Goal: Task Accomplishment & Management: Use online tool/utility

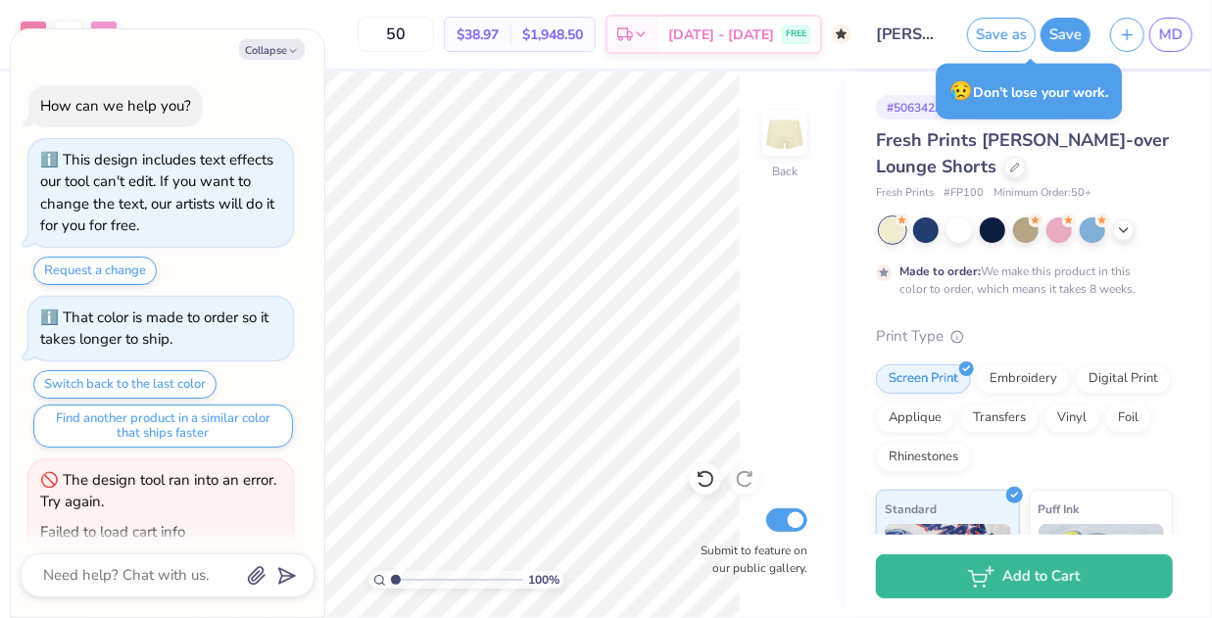
scroll to position [224, 0]
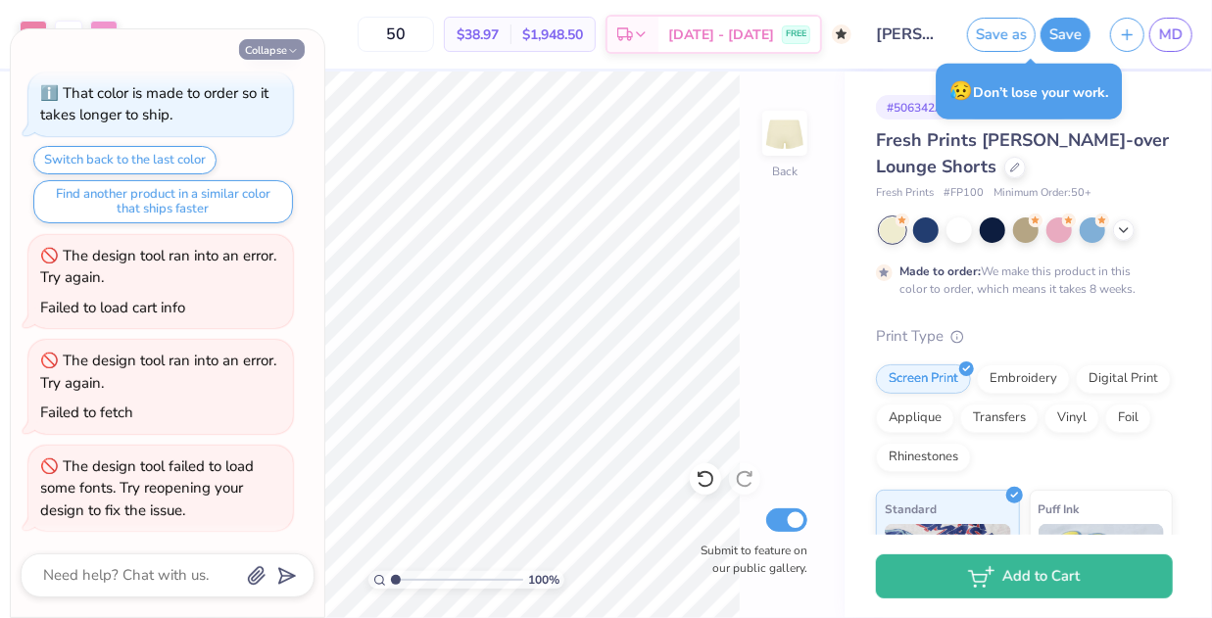
click at [294, 46] on icon "button" at bounding box center [293, 51] width 12 height 12
type textarea "x"
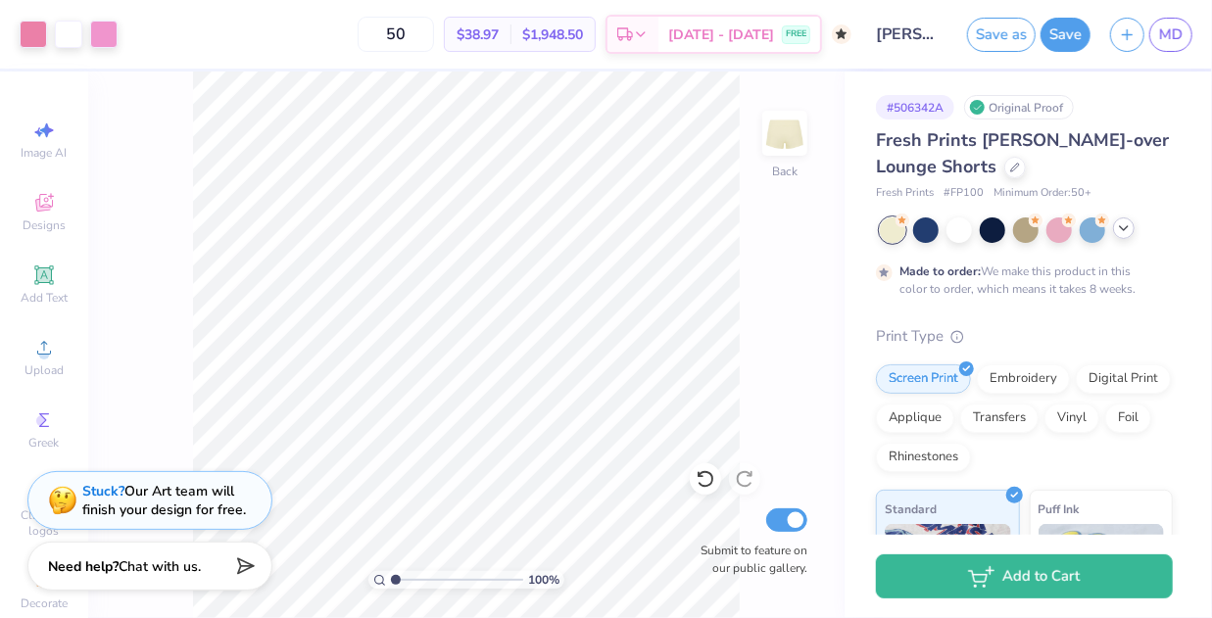
click at [1131, 232] on icon at bounding box center [1124, 229] width 16 height 16
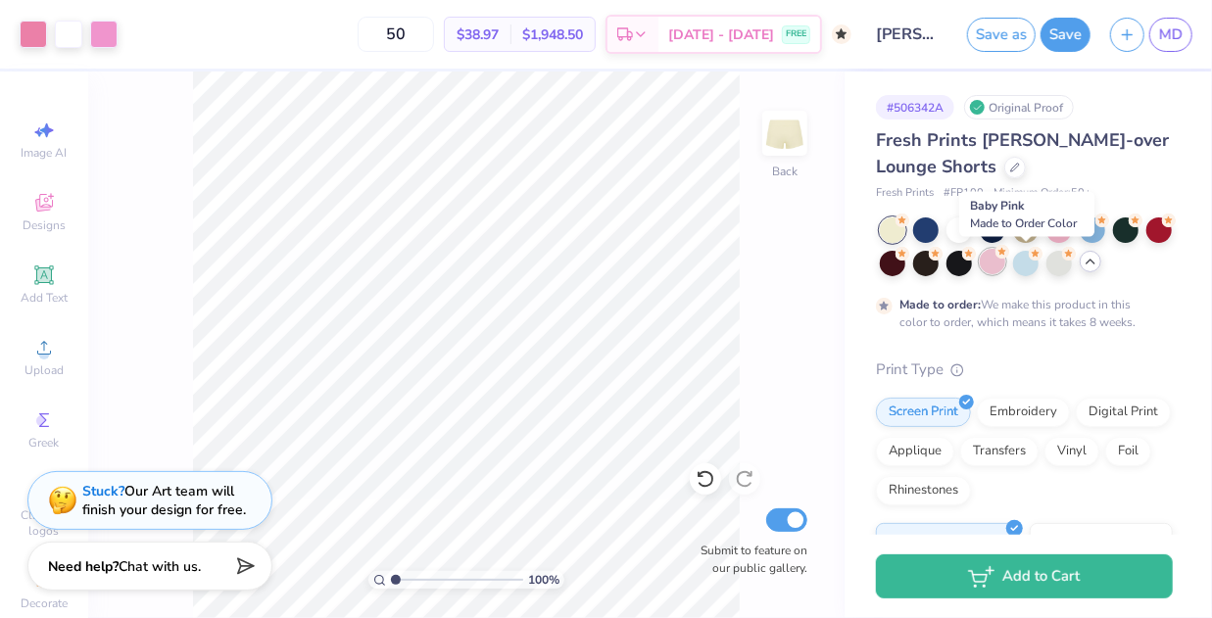
click at [1006, 269] on div at bounding box center [992, 261] width 25 height 25
click at [1039, 260] on div at bounding box center [1025, 261] width 25 height 25
click at [1039, 265] on div at bounding box center [1025, 261] width 25 height 25
click at [1039, 270] on div at bounding box center [1025, 261] width 25 height 25
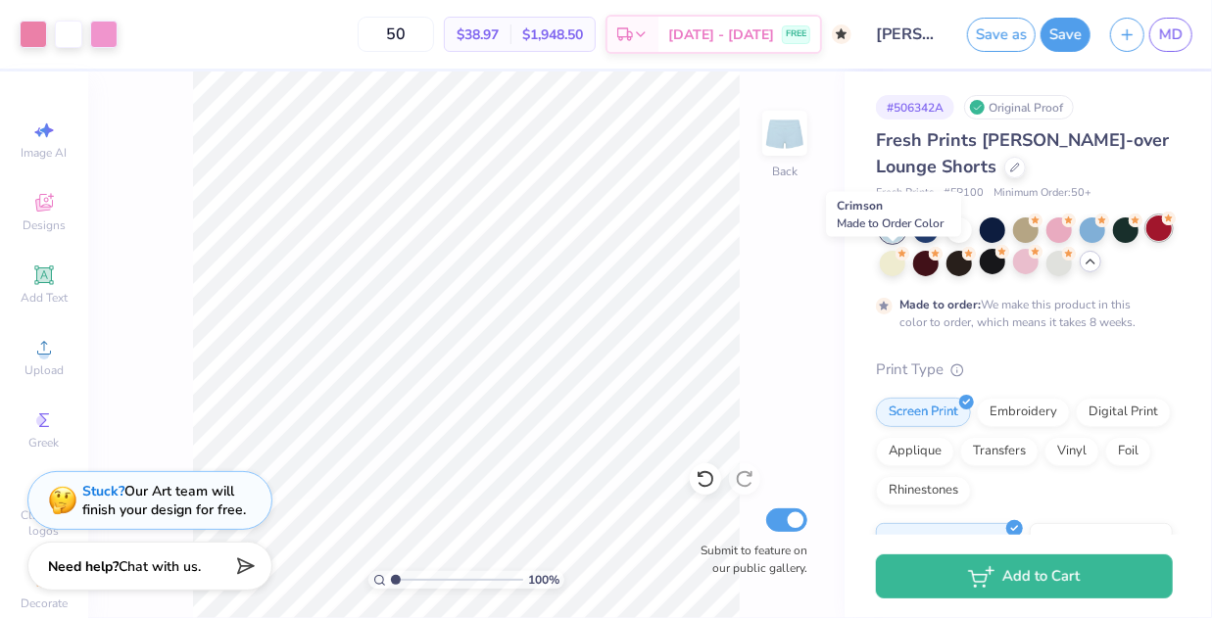
click at [1147, 241] on div at bounding box center [1159, 228] width 25 height 25
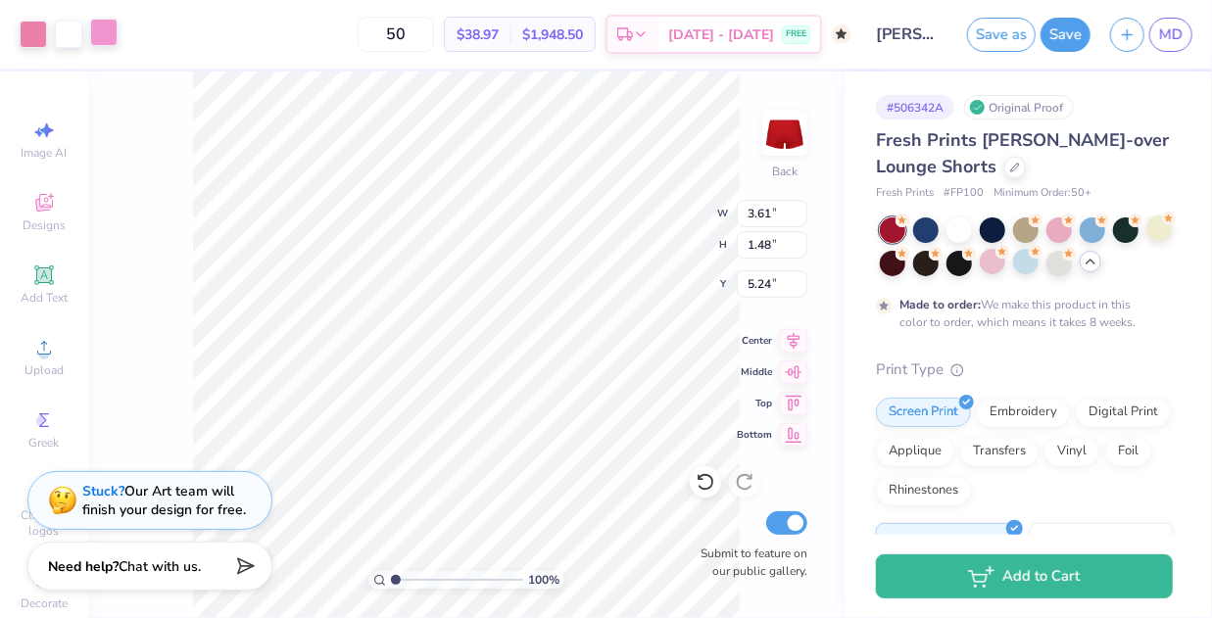
click at [105, 25] on div at bounding box center [103, 32] width 27 height 27
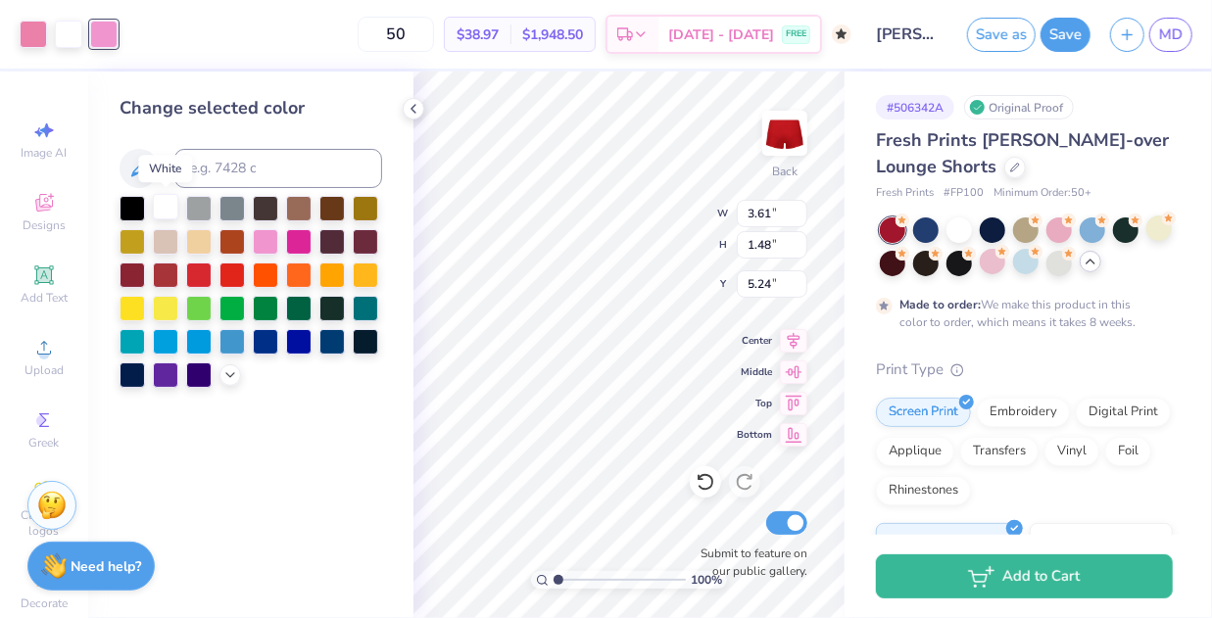
click at [165, 203] on div at bounding box center [165, 206] width 25 height 25
click at [32, 30] on div at bounding box center [33, 32] width 27 height 27
click at [171, 200] on div at bounding box center [165, 206] width 25 height 25
click at [171, 199] on div at bounding box center [165, 206] width 25 height 25
click at [416, 108] on icon at bounding box center [414, 109] width 16 height 16
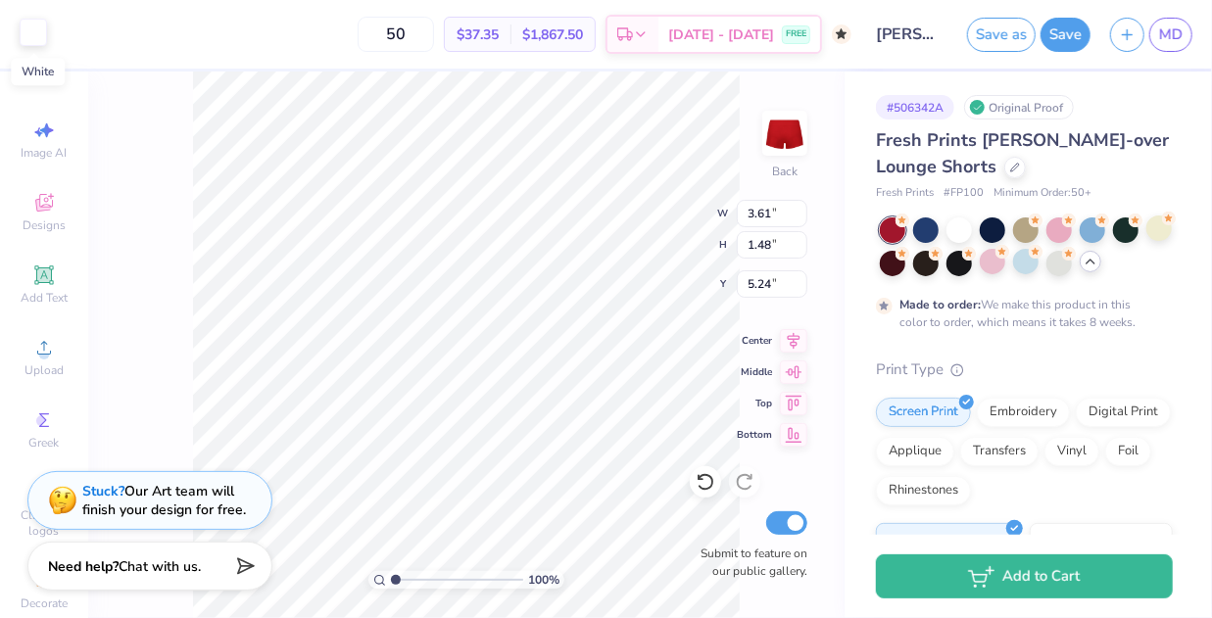
click at [25, 34] on div at bounding box center [33, 32] width 27 height 27
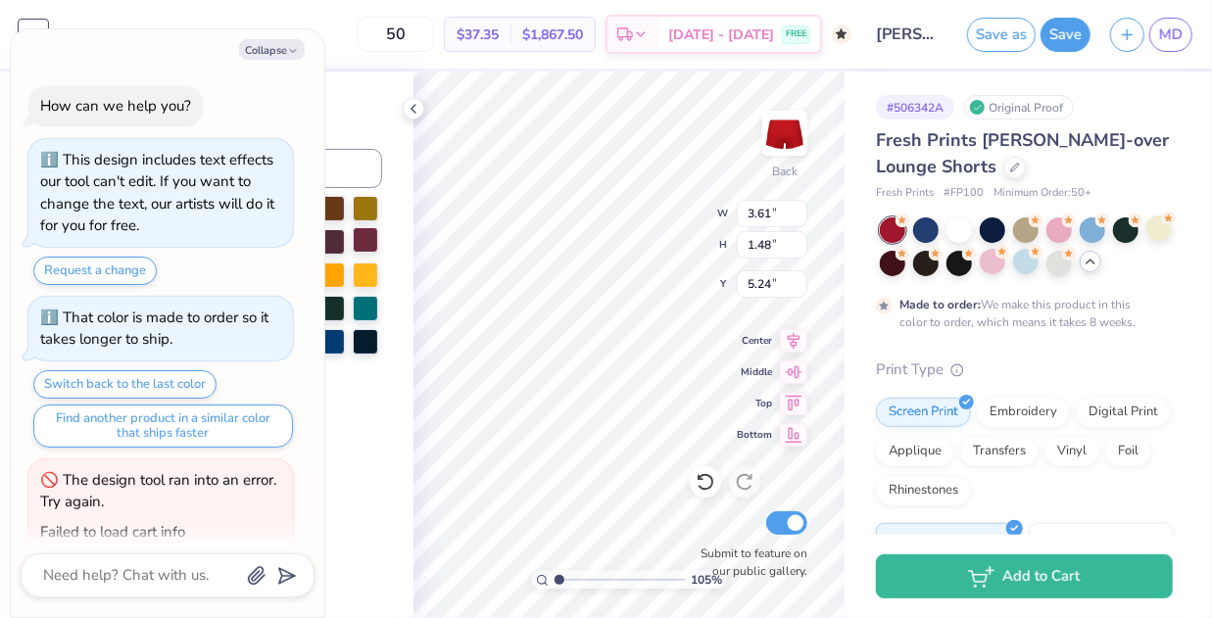
type input "1.05384522259201"
type textarea "x"
type input "1.05409209596749"
type textarea "x"
type input "1.04944828514829"
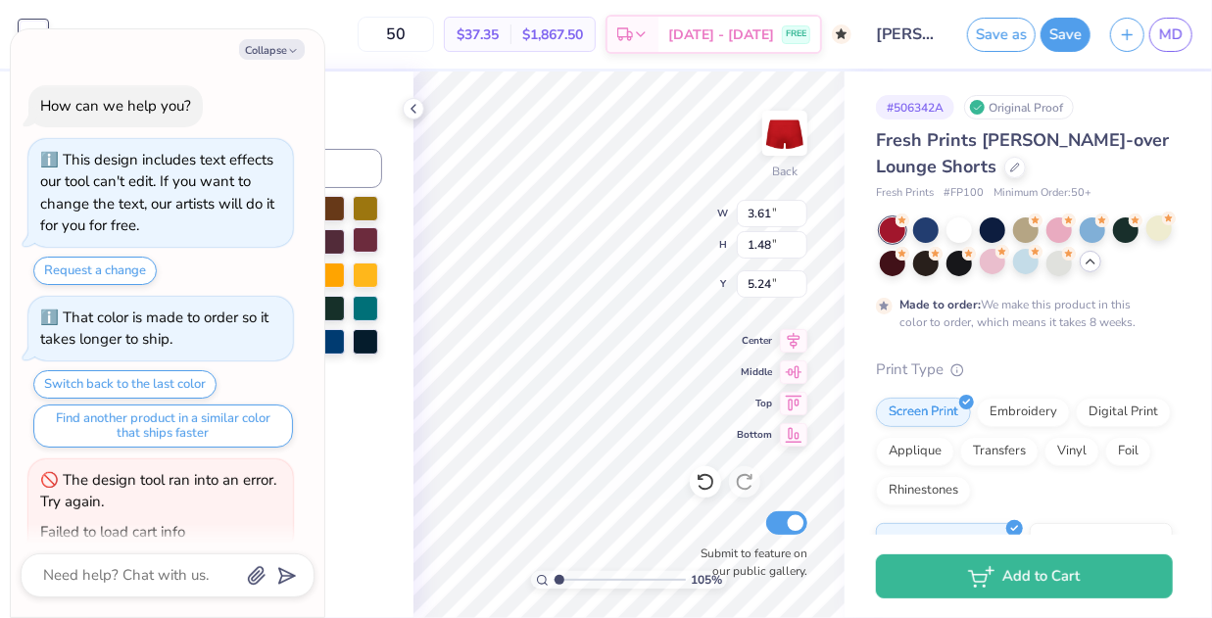
type textarea "x"
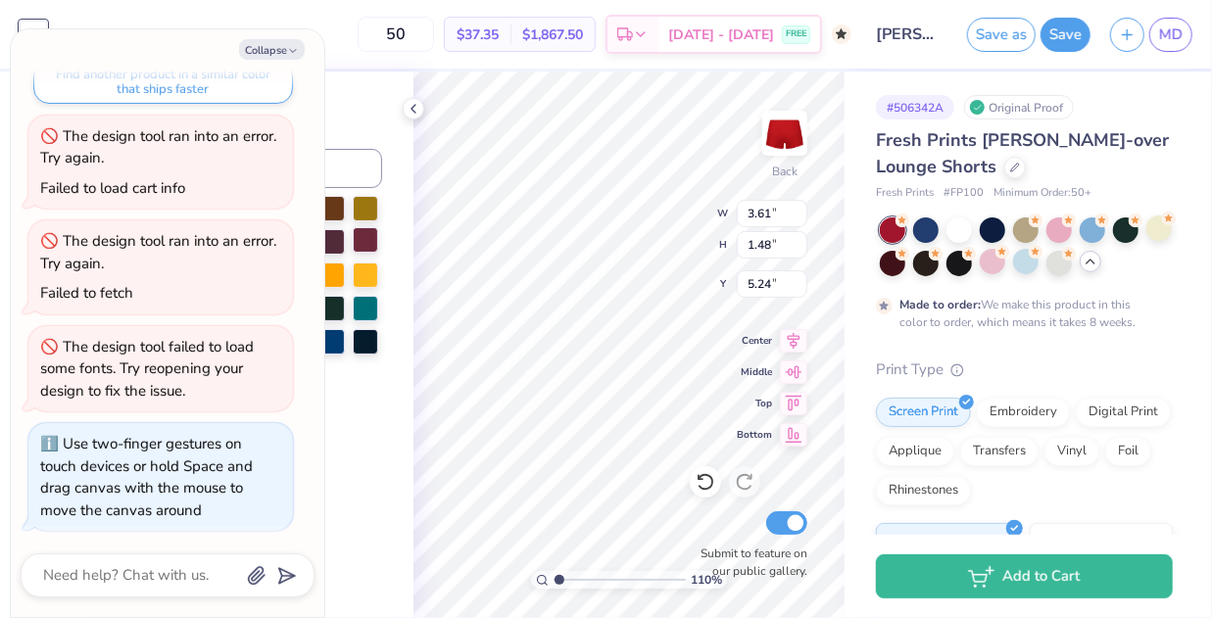
type input "1.10290522224479"
click at [270, 50] on button "Collapse" at bounding box center [272, 49] width 66 height 21
type textarea "x"
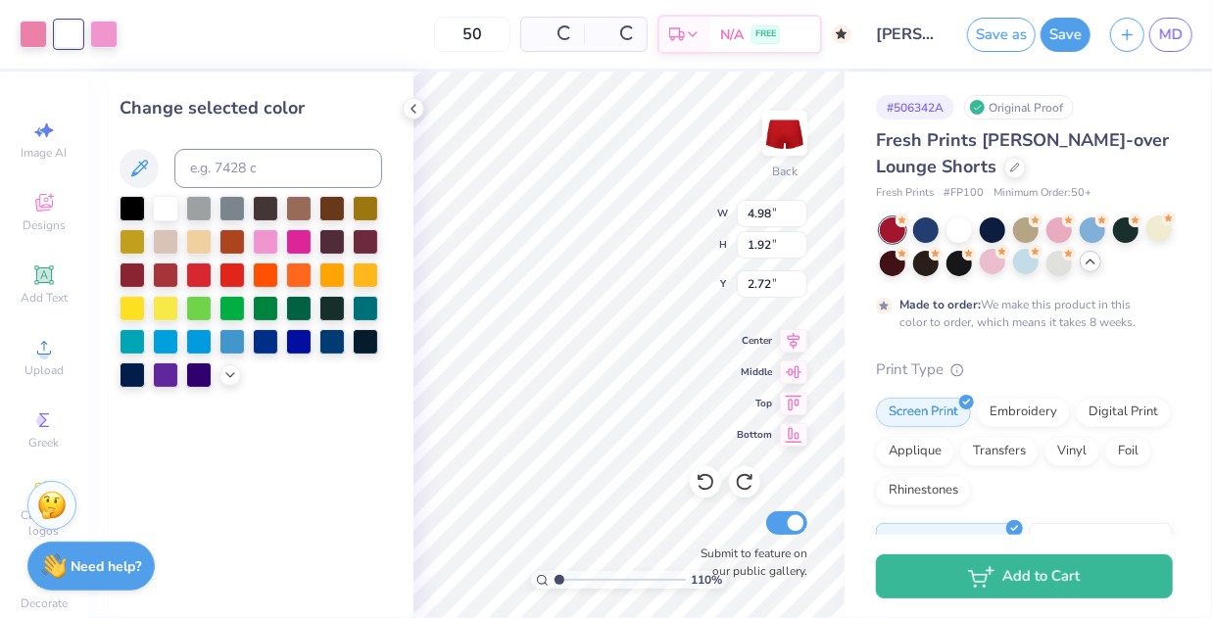
type input "1.10290522224479"
type input "4.98"
type input "1.92"
type input "2.72"
click at [100, 28] on div at bounding box center [103, 34] width 27 height 27
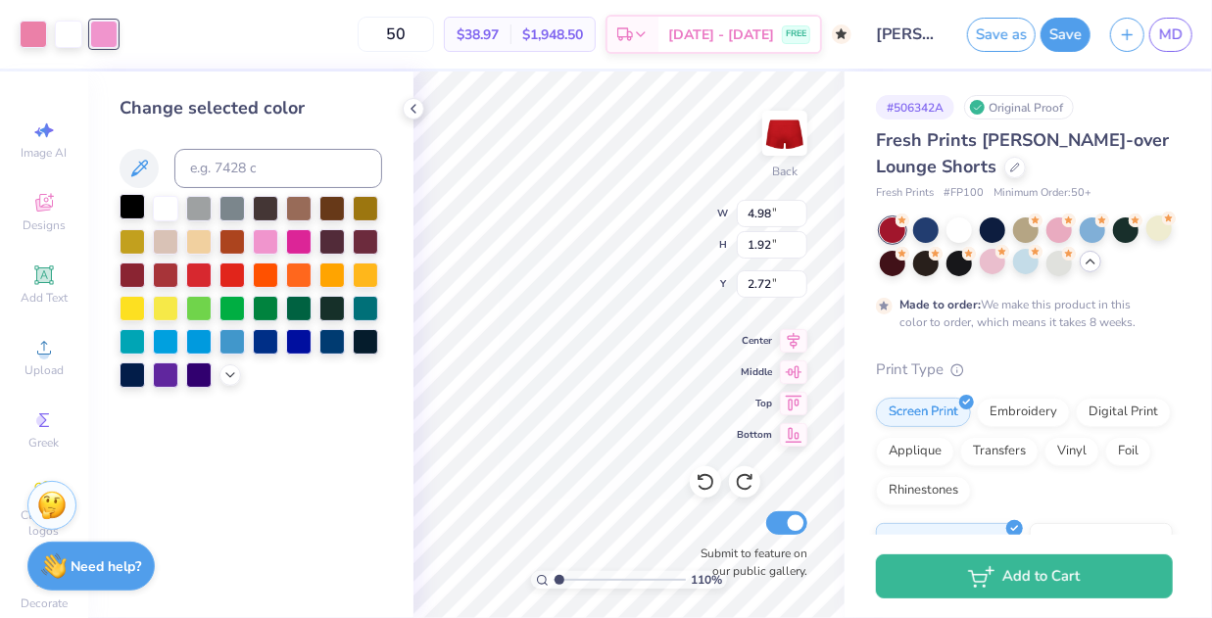
click at [130, 214] on div at bounding box center [132, 206] width 25 height 25
click at [47, 37] on div at bounding box center [33, 32] width 27 height 27
click at [133, 212] on div at bounding box center [132, 206] width 25 height 25
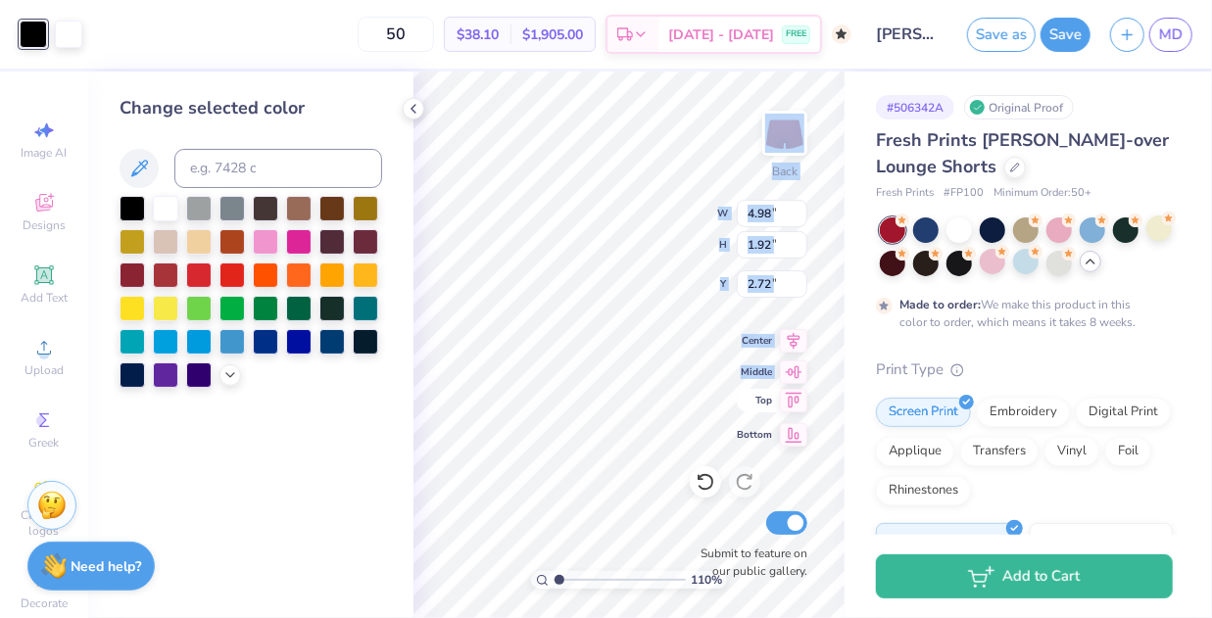
click at [677, 414] on div "110 % Back W 4.98 4.98 " H 1.92 1.92 " Y 2.72 2.72 " Center Middle Top Bottom S…" at bounding box center [629, 345] width 431 height 547
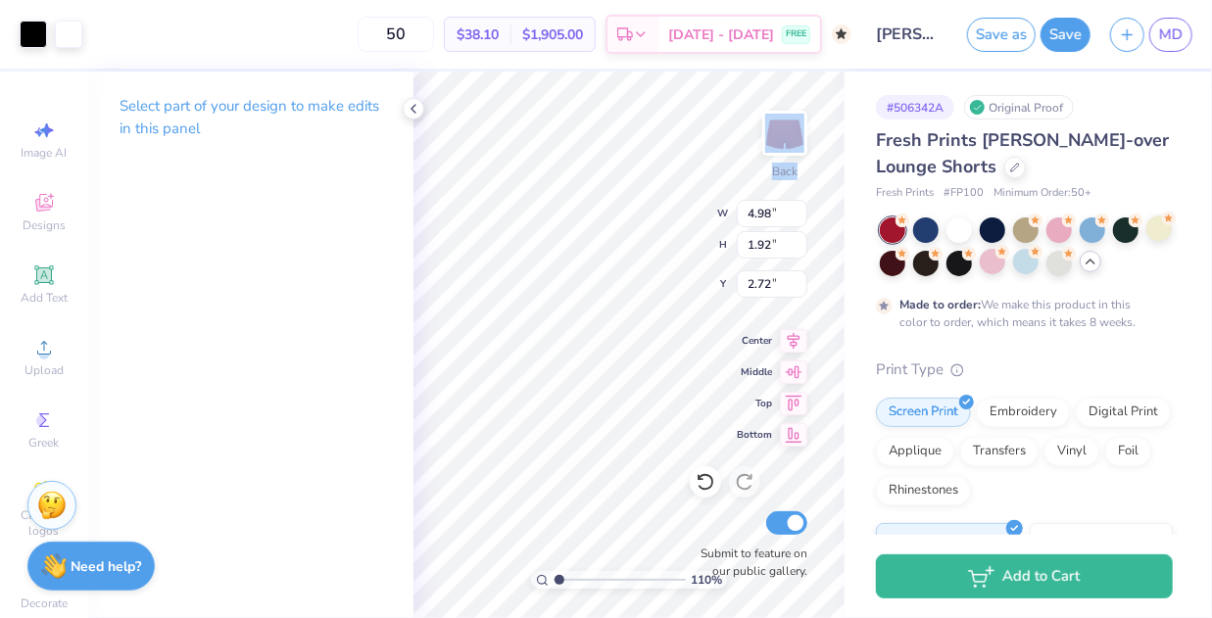
type input "1.10290522224479"
type input "4.83"
click at [417, 112] on icon at bounding box center [414, 109] width 16 height 16
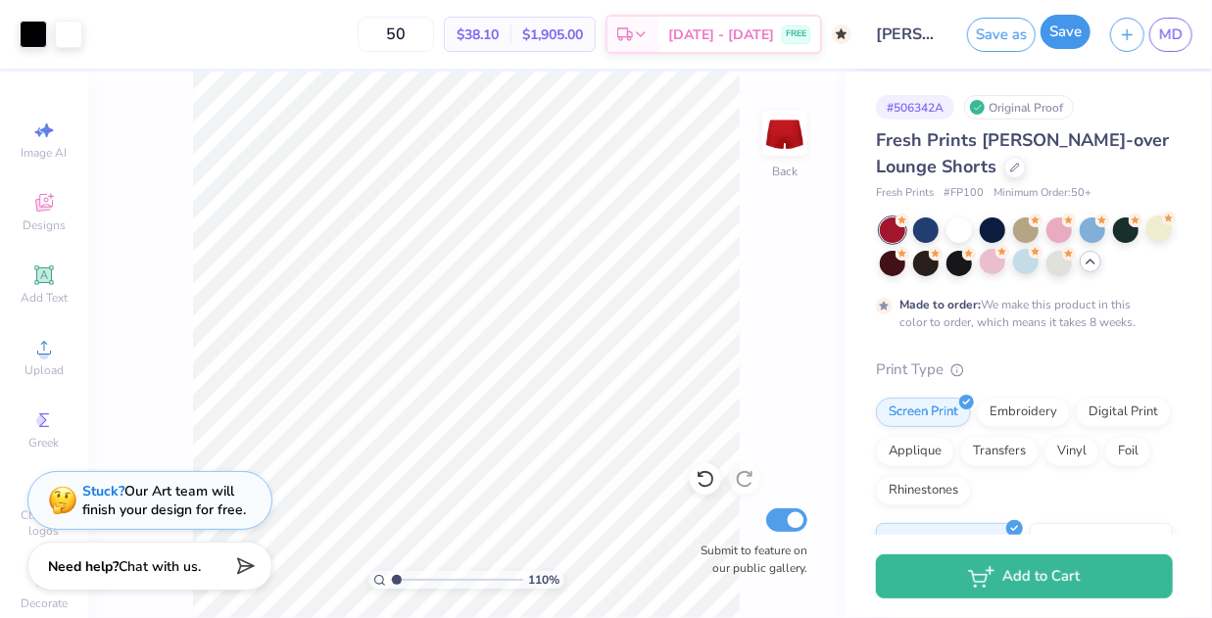
click at [1069, 42] on button "Save" at bounding box center [1066, 32] width 50 height 34
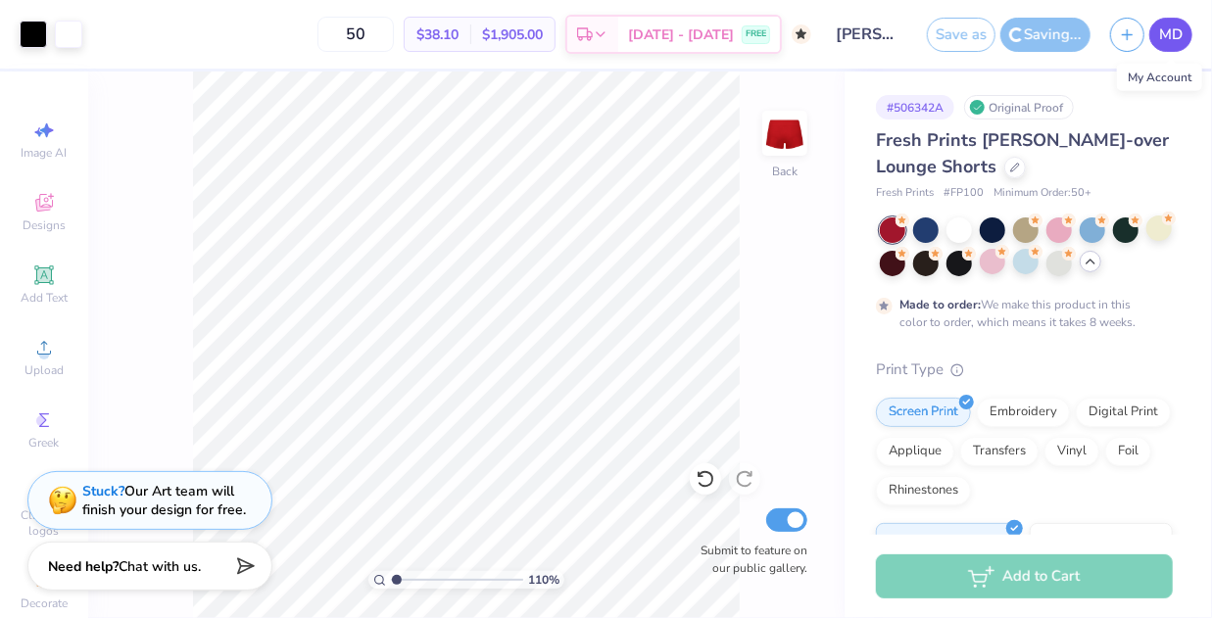
click at [1166, 35] on span "MD" at bounding box center [1172, 35] width 24 height 23
type input "1.10290522224479"
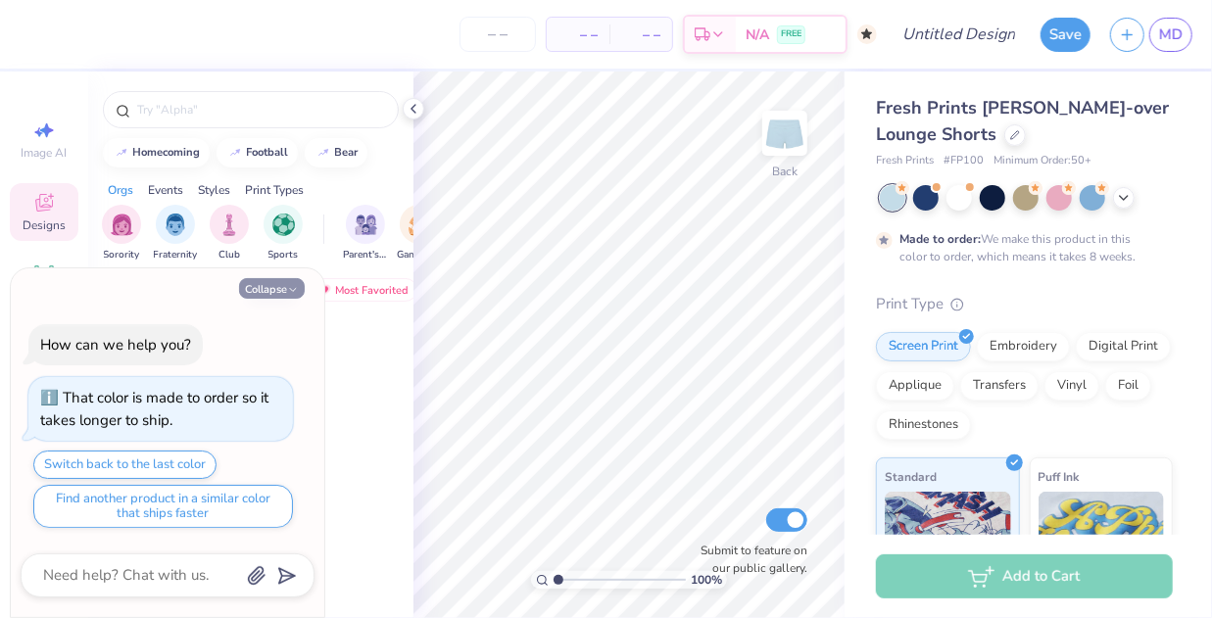
click at [285, 288] on button "Collapse" at bounding box center [272, 288] width 66 height 21
type textarea "x"
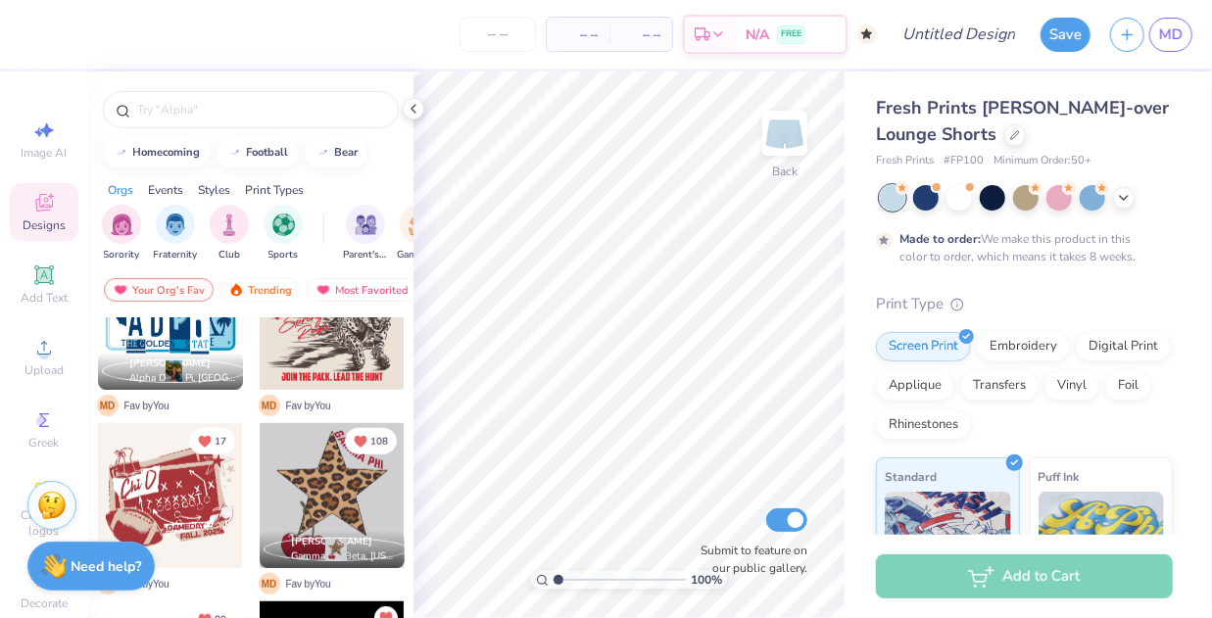
scroll to position [788, 0]
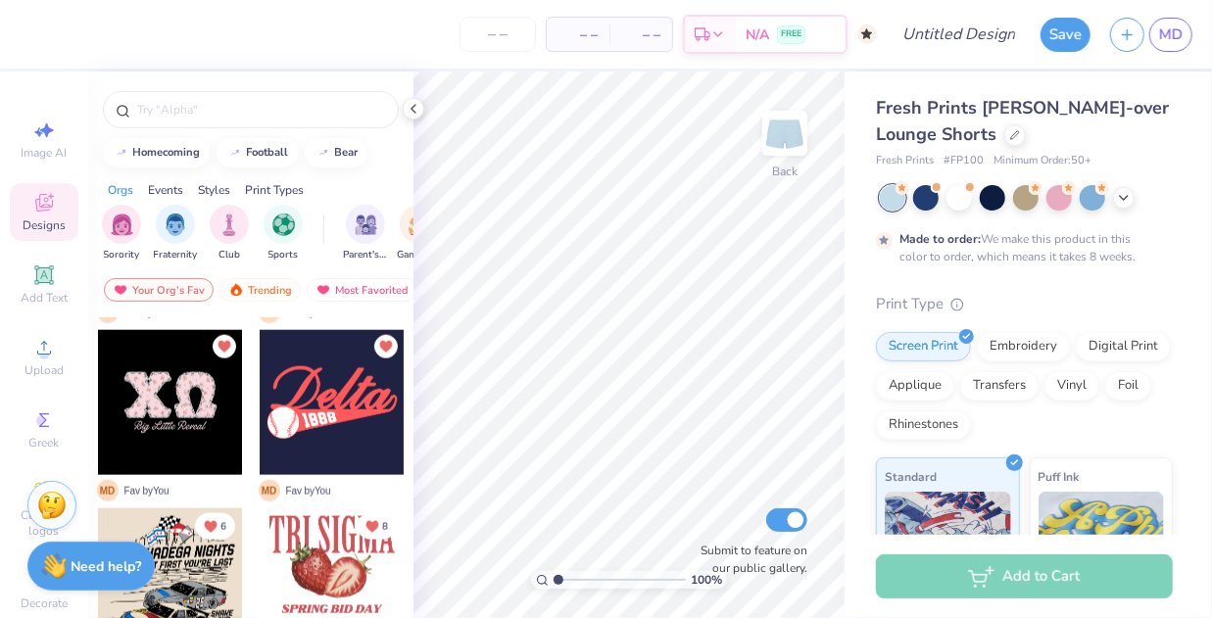
scroll to position [1238, 0]
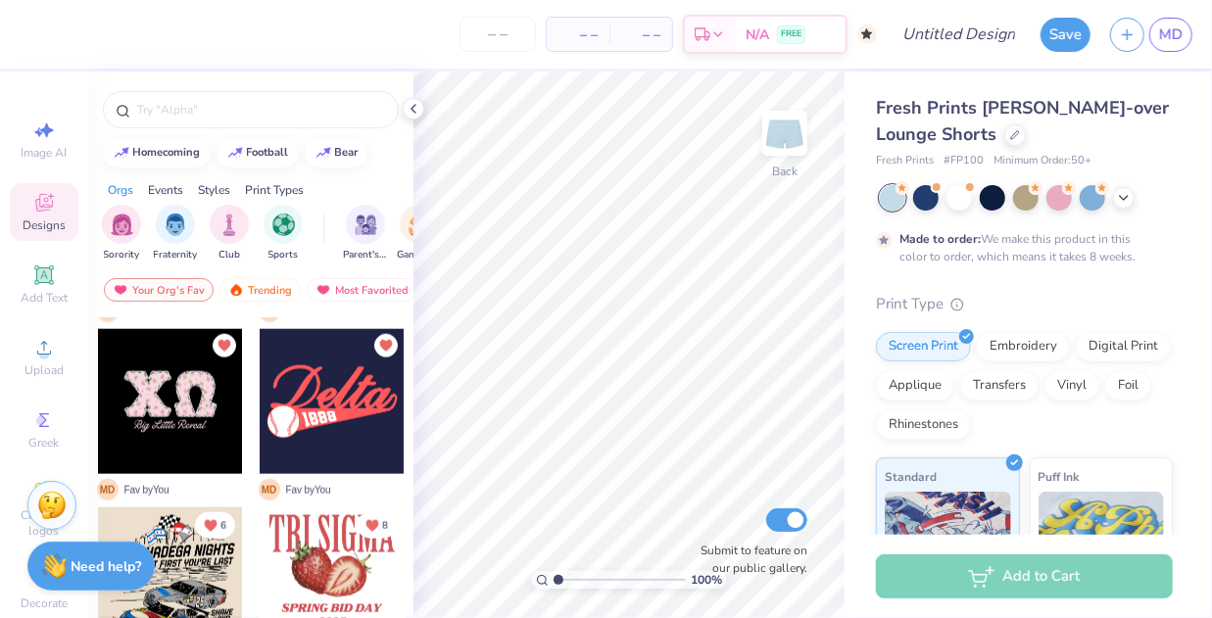
click at [178, 389] on div at bounding box center [170, 401] width 145 height 145
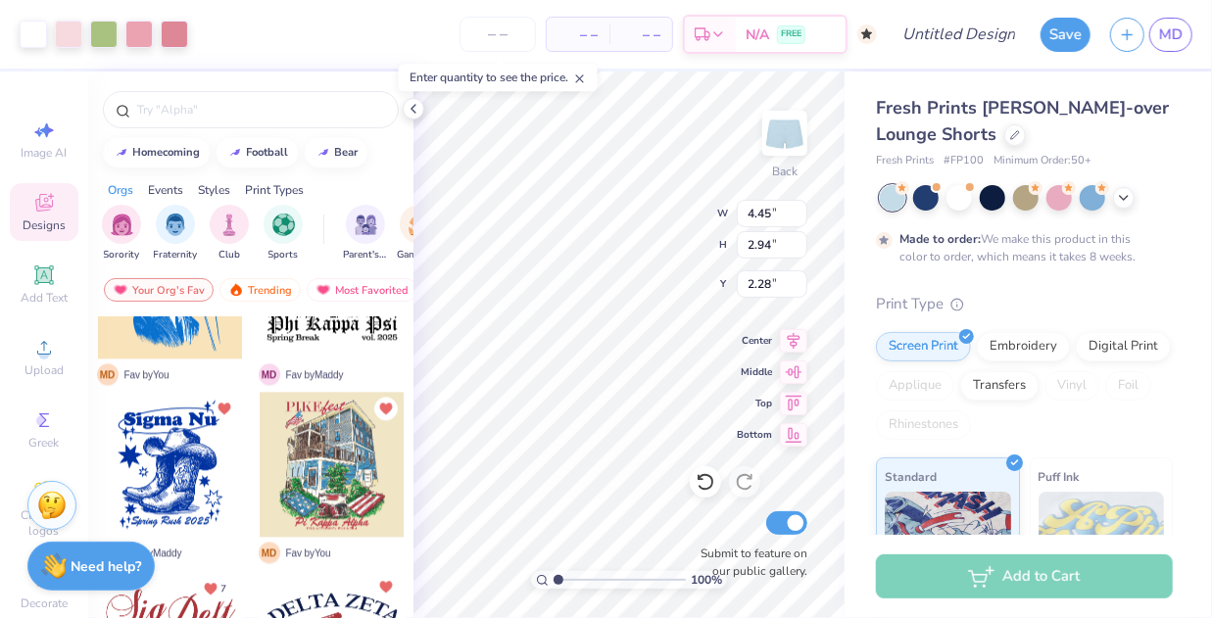
scroll to position [2263, 0]
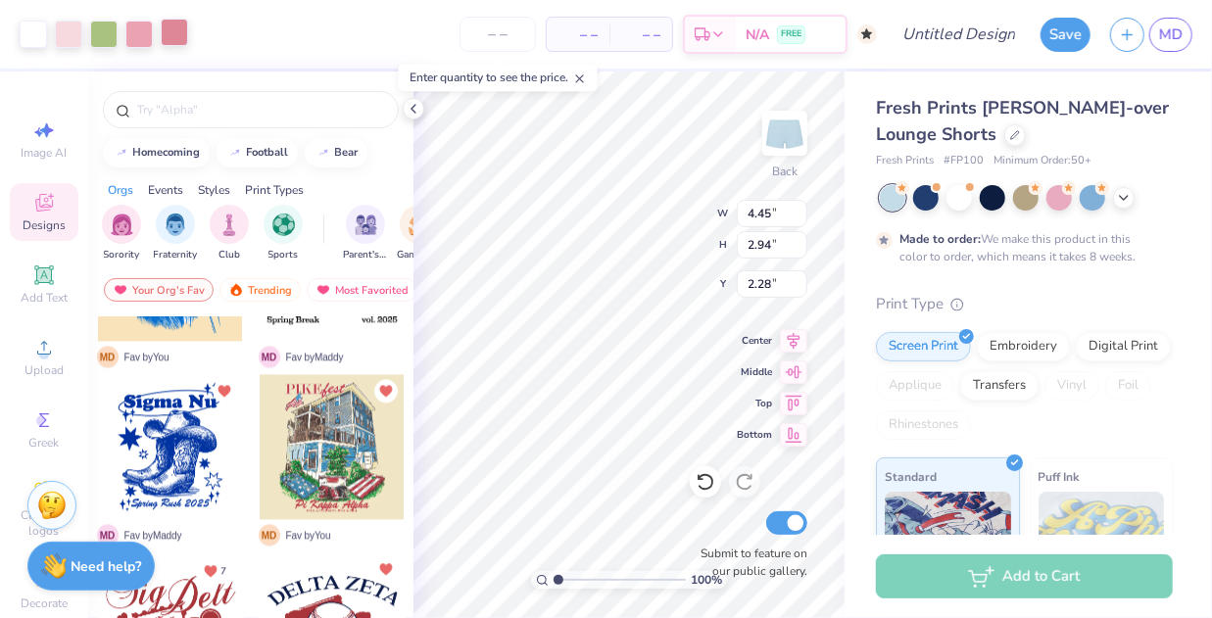
click at [185, 40] on div at bounding box center [174, 32] width 27 height 27
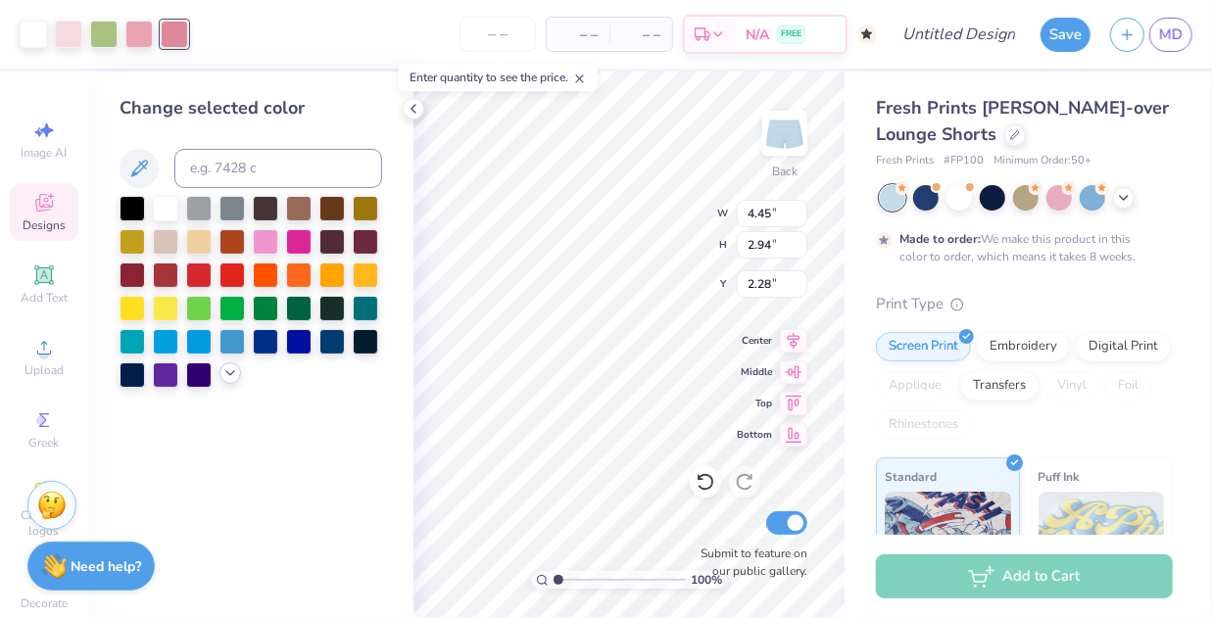
click at [229, 375] on polyline at bounding box center [230, 373] width 8 height 4
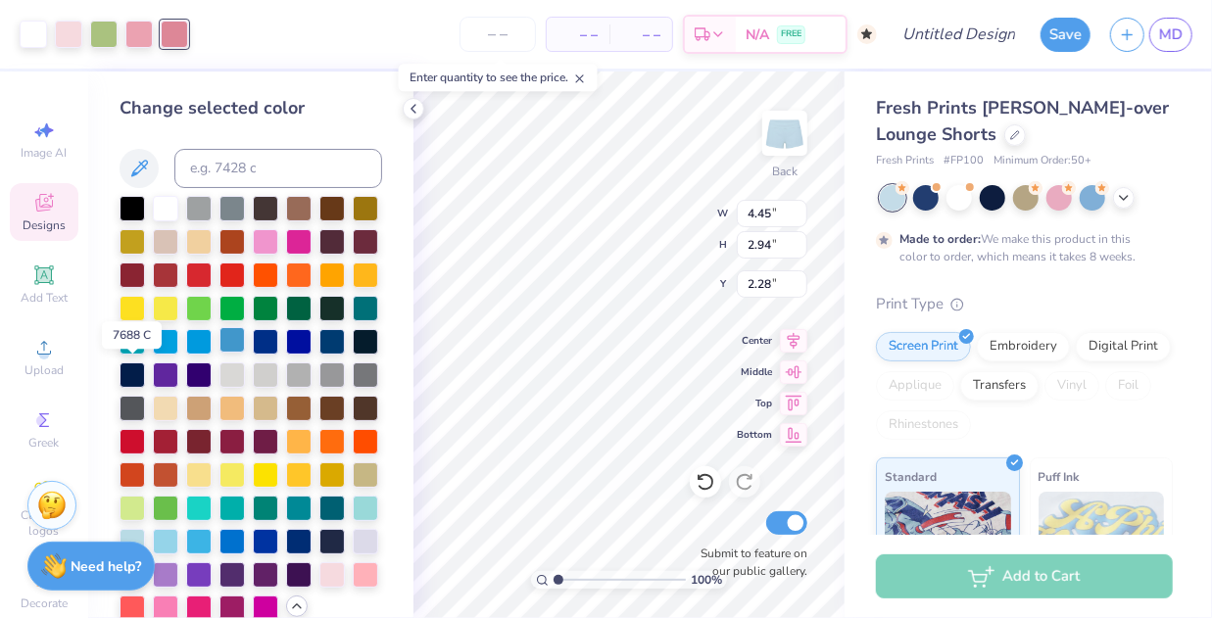
click at [220, 353] on div at bounding box center [232, 339] width 25 height 25
click at [141, 32] on div at bounding box center [138, 32] width 27 height 27
click at [212, 336] on div at bounding box center [198, 339] width 25 height 25
click at [68, 33] on div at bounding box center [68, 32] width 27 height 27
click at [178, 553] on div at bounding box center [165, 539] width 25 height 25
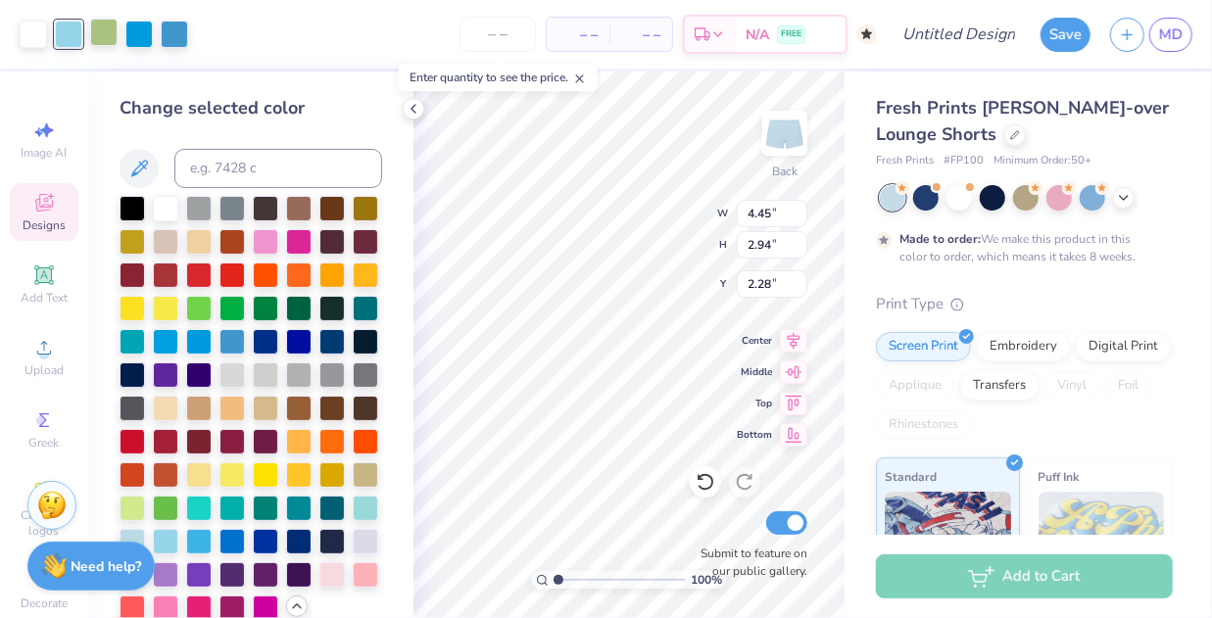
click at [105, 30] on div at bounding box center [103, 32] width 27 height 27
click at [410, 109] on icon at bounding box center [414, 109] width 16 height 16
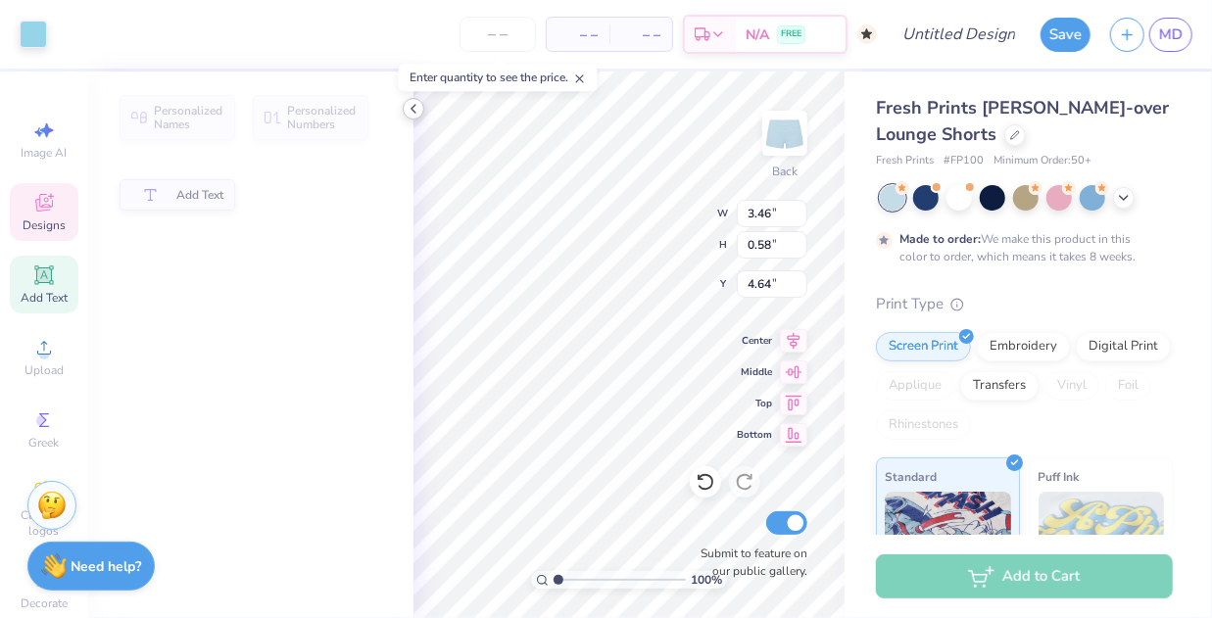
type input "3.46"
type input "0.58"
type input "4.64"
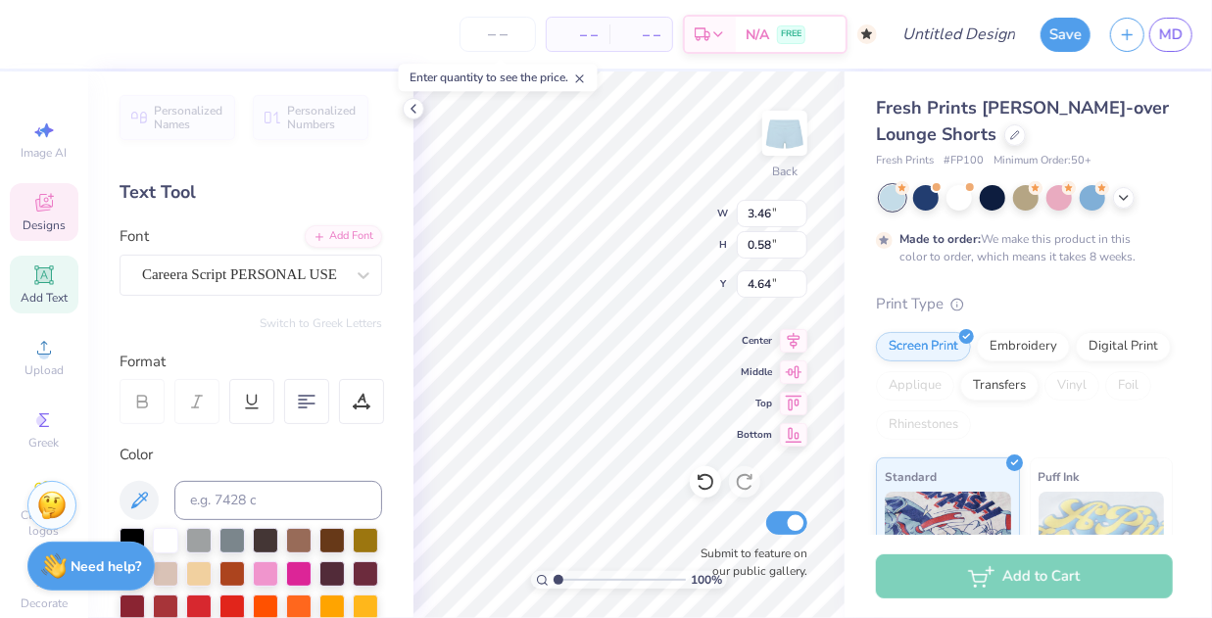
scroll to position [18, 3]
type textarea "Reveal"
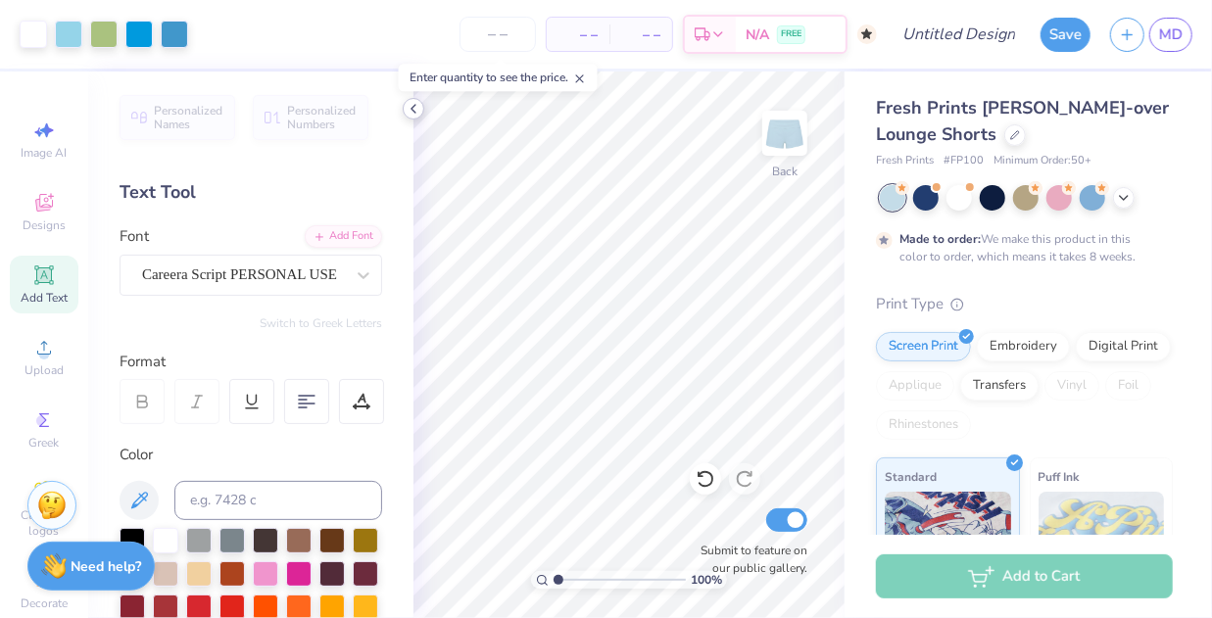
click at [417, 110] on icon at bounding box center [414, 109] width 16 height 16
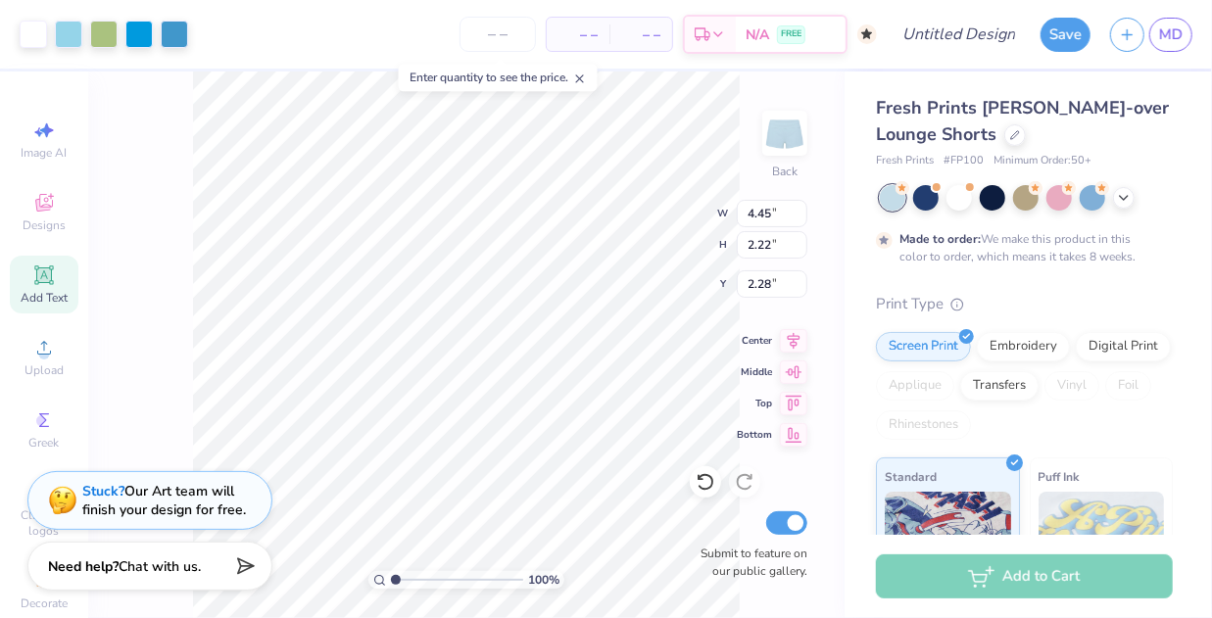
type input "2.40"
type input "1.20"
type input "3.31"
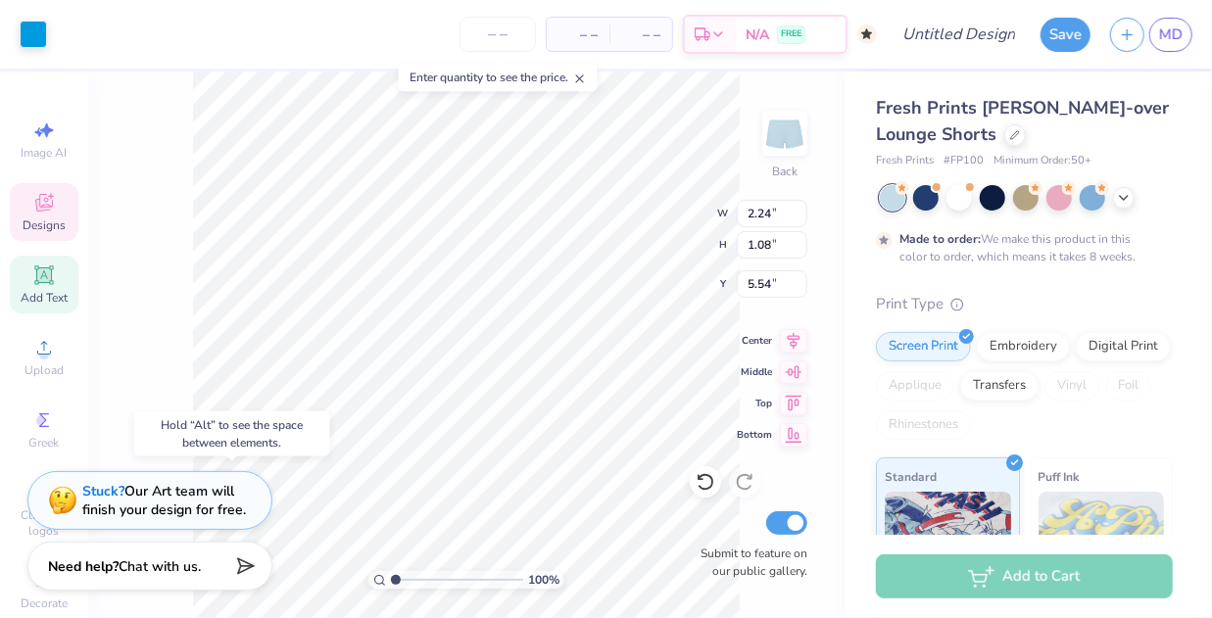
type input "5.54"
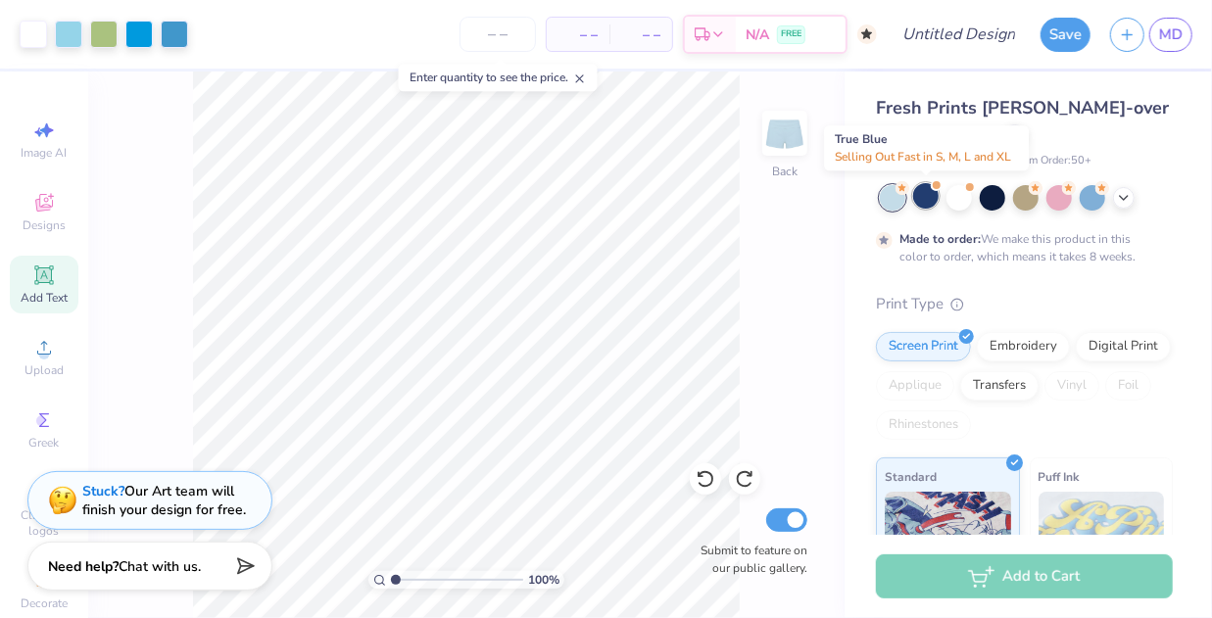
click at [939, 199] on div at bounding box center [926, 195] width 25 height 25
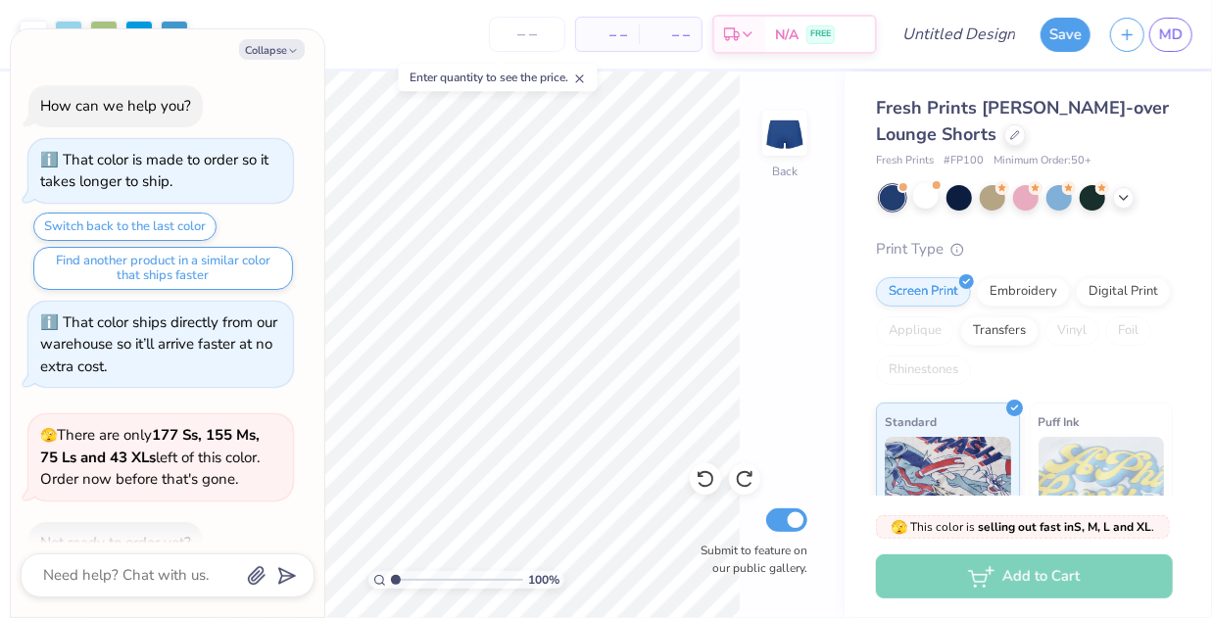
scroll to position [367, 0]
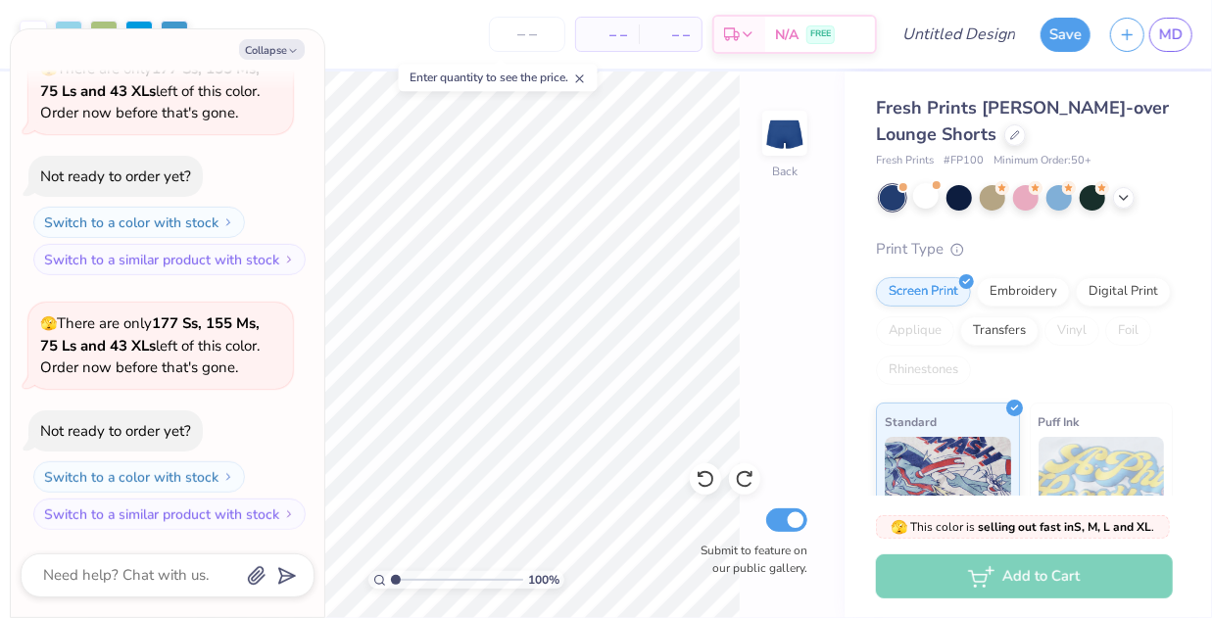
click at [280, 63] on div "Collapse How can we help you? That color is made to order so it takes longer to…" at bounding box center [168, 323] width 314 height 588
click at [272, 48] on button "Collapse" at bounding box center [272, 49] width 66 height 21
type textarea "x"
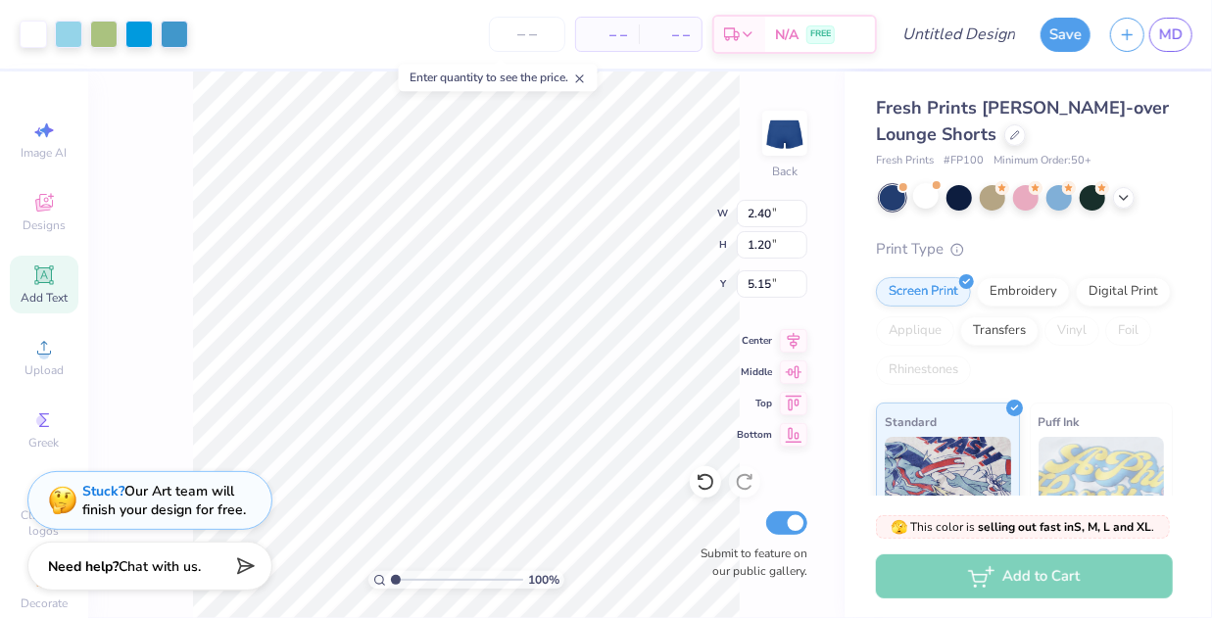
type input "5.15"
click at [1131, 198] on icon at bounding box center [1124, 196] width 16 height 16
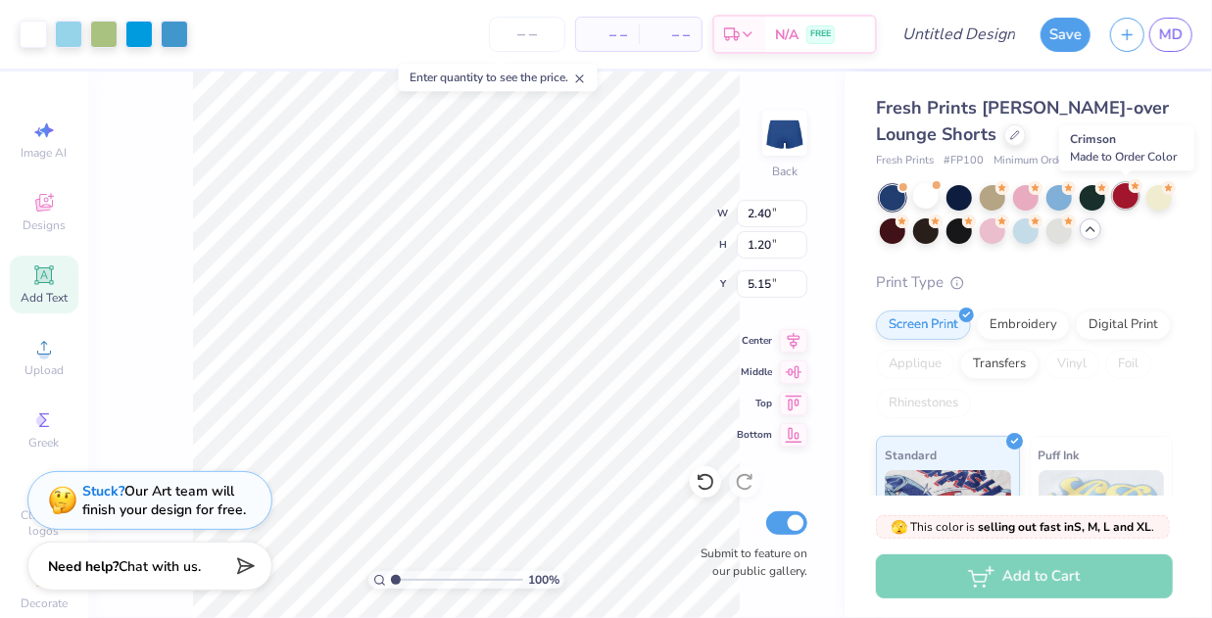
click at [1125, 203] on div at bounding box center [1125, 195] width 25 height 25
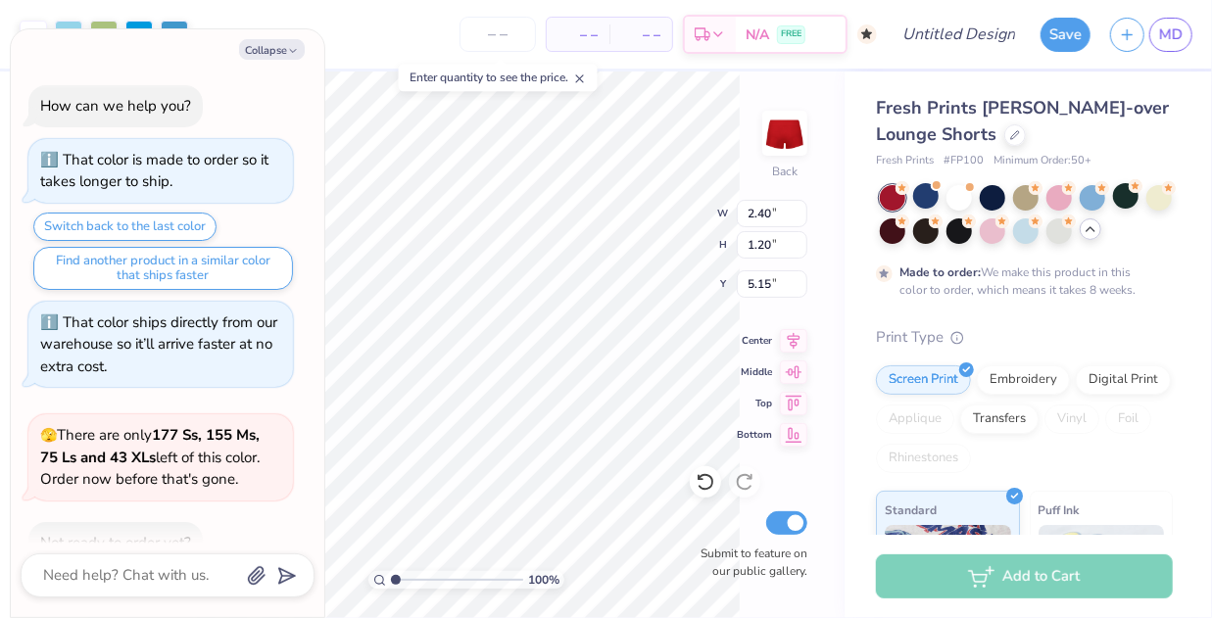
scroll to position [527, 0]
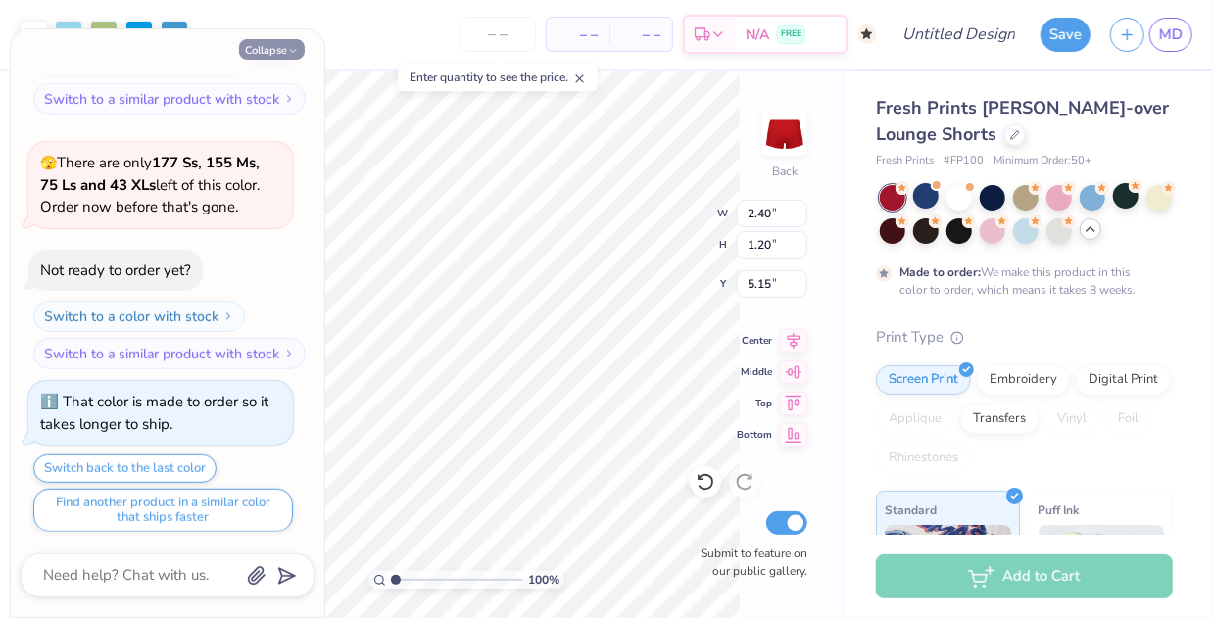
click at [283, 52] on button "Collapse" at bounding box center [272, 49] width 66 height 21
type textarea "x"
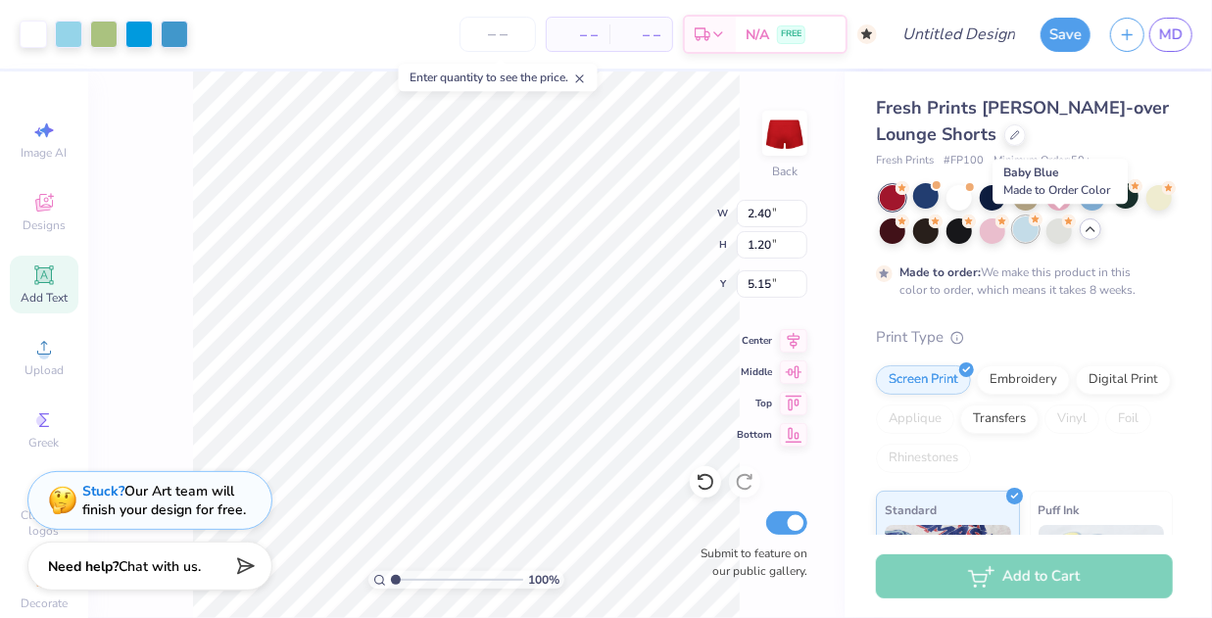
click at [1039, 242] on div at bounding box center [1025, 229] width 25 height 25
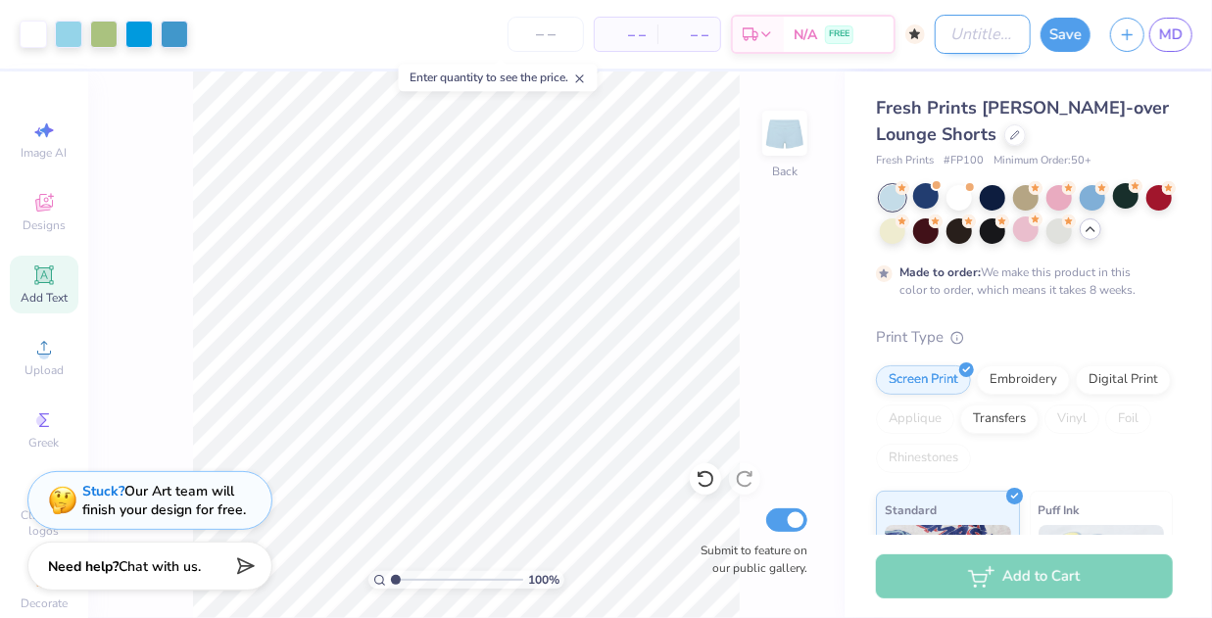
click at [947, 42] on input "Design Title" at bounding box center [983, 34] width 96 height 39
type input "set 2"
click at [1052, 37] on button "Save" at bounding box center [1066, 32] width 50 height 34
click at [1073, 36] on div "Save" at bounding box center [1066, 35] width 50 height 34
click at [1177, 28] on span "MD" at bounding box center [1172, 35] width 24 height 23
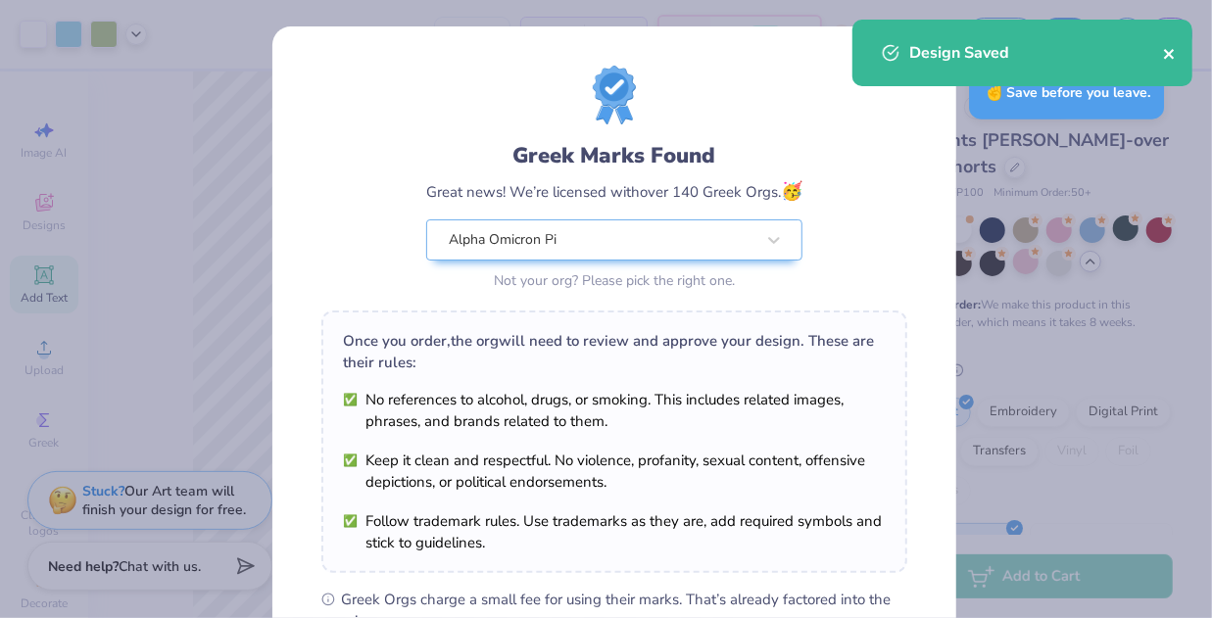
click at [1169, 54] on icon "close" at bounding box center [1169, 54] width 10 height 10
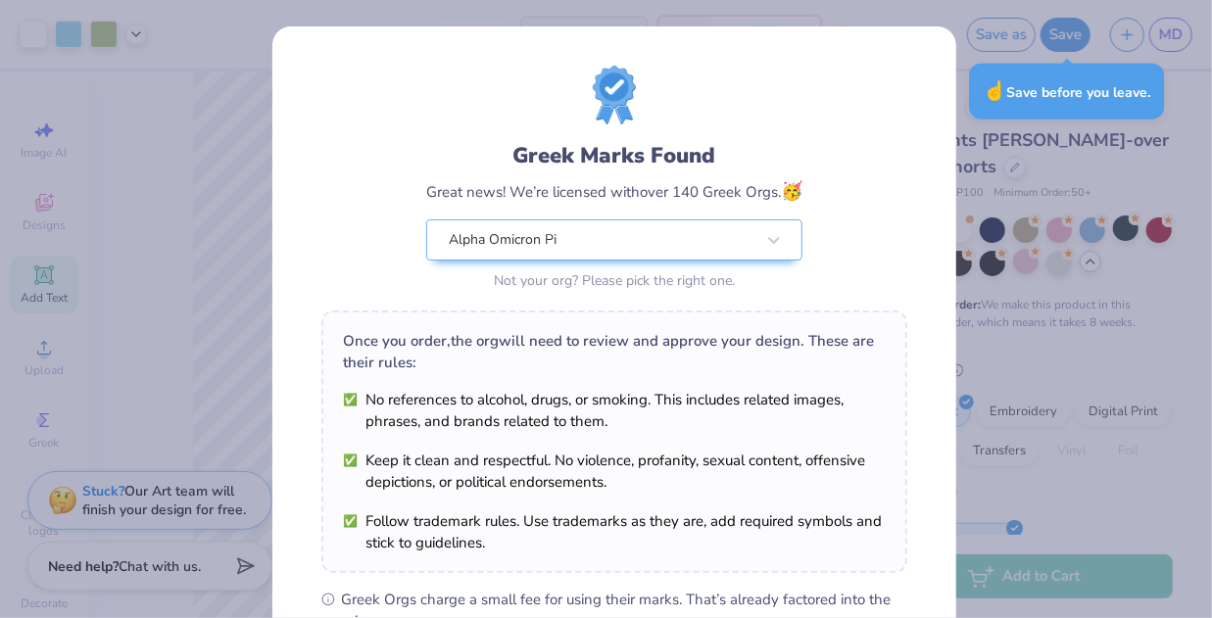
scroll to position [296, 0]
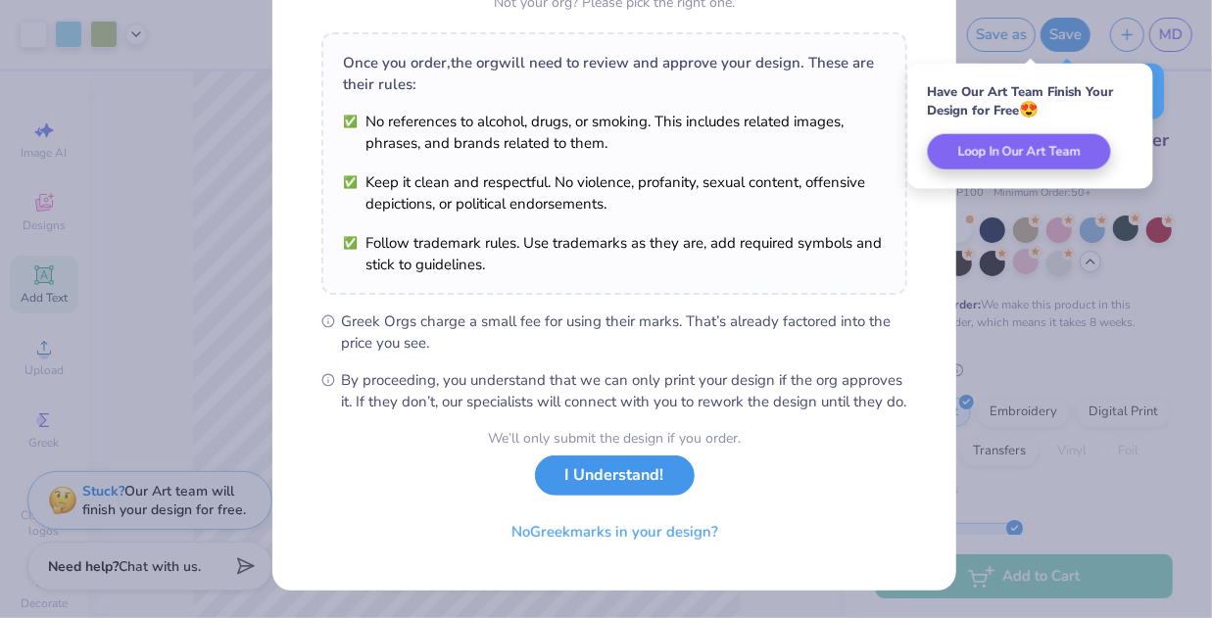
click at [635, 482] on button "I Understand!" at bounding box center [615, 476] width 160 height 40
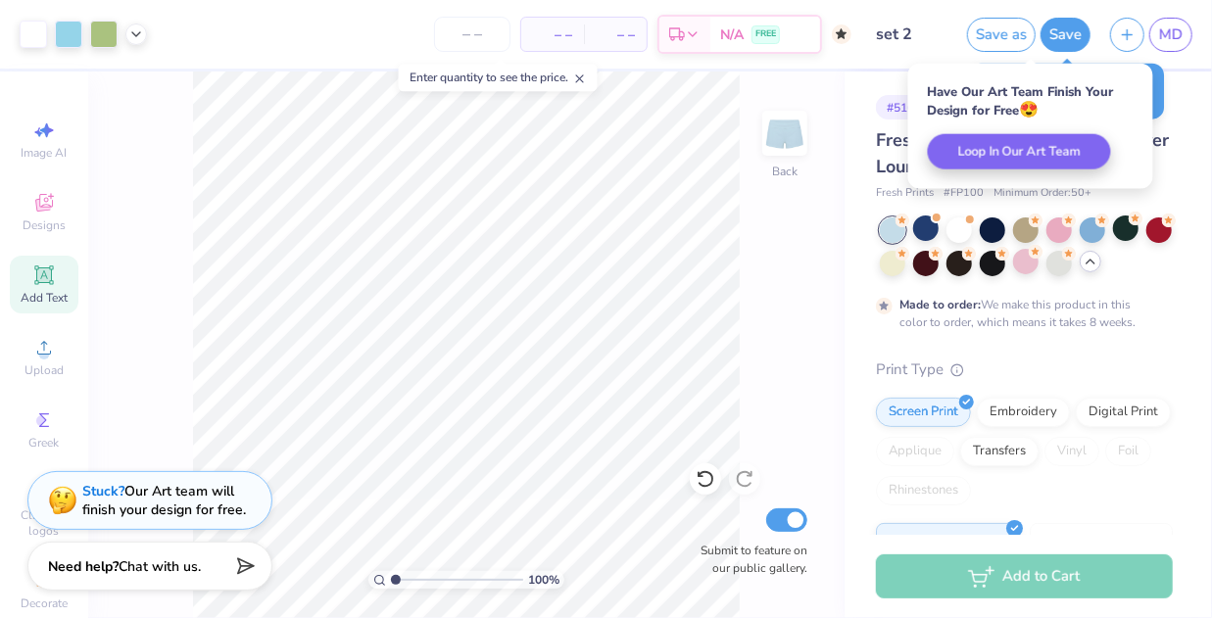
scroll to position [9, 0]
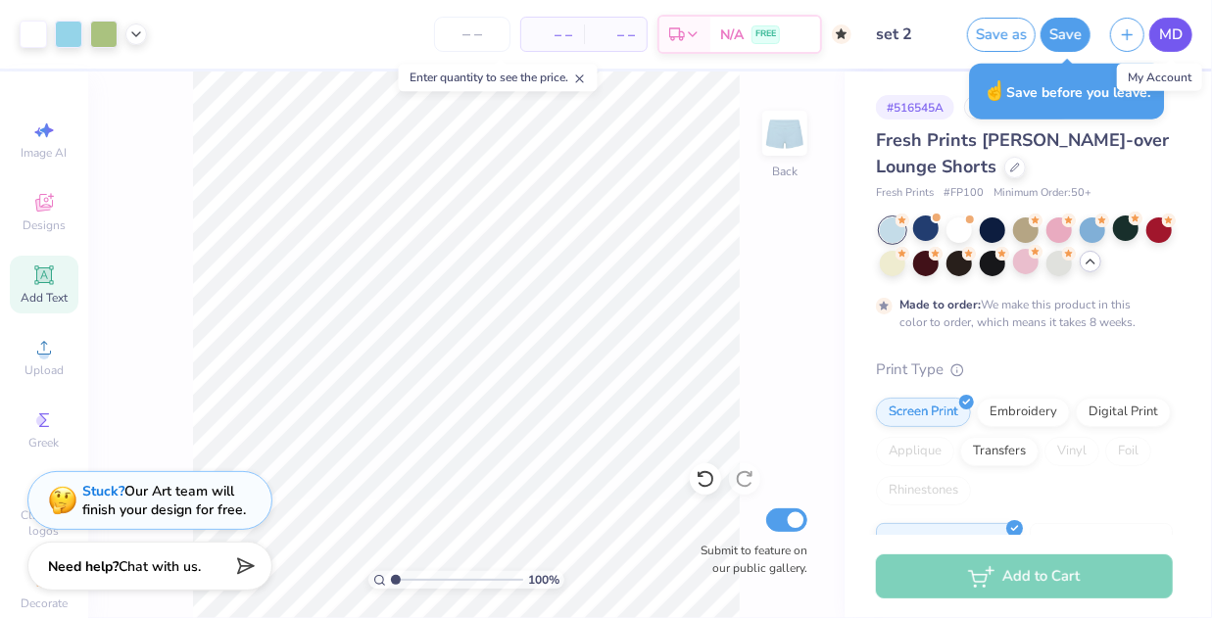
click at [1172, 44] on span "MD" at bounding box center [1172, 35] width 24 height 23
